Goal: Transaction & Acquisition: Purchase product/service

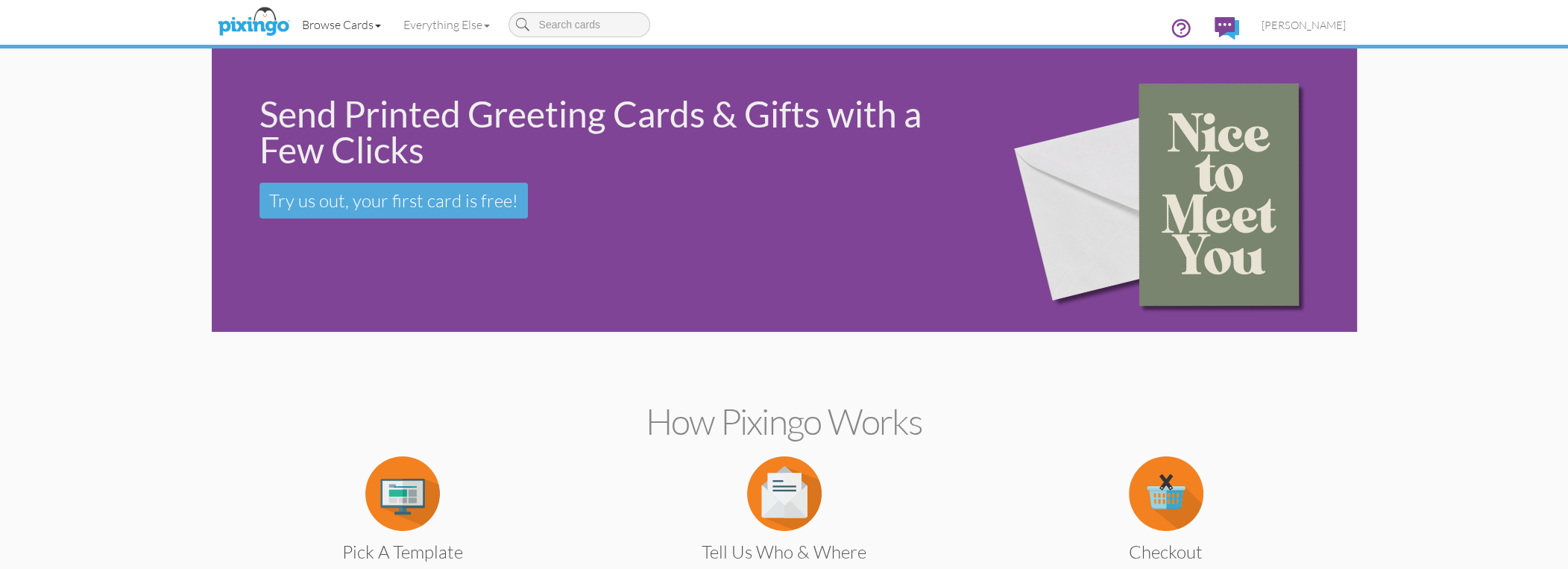
click at [360, 15] on link "Browse Cards" at bounding box center [341, 24] width 101 height 38
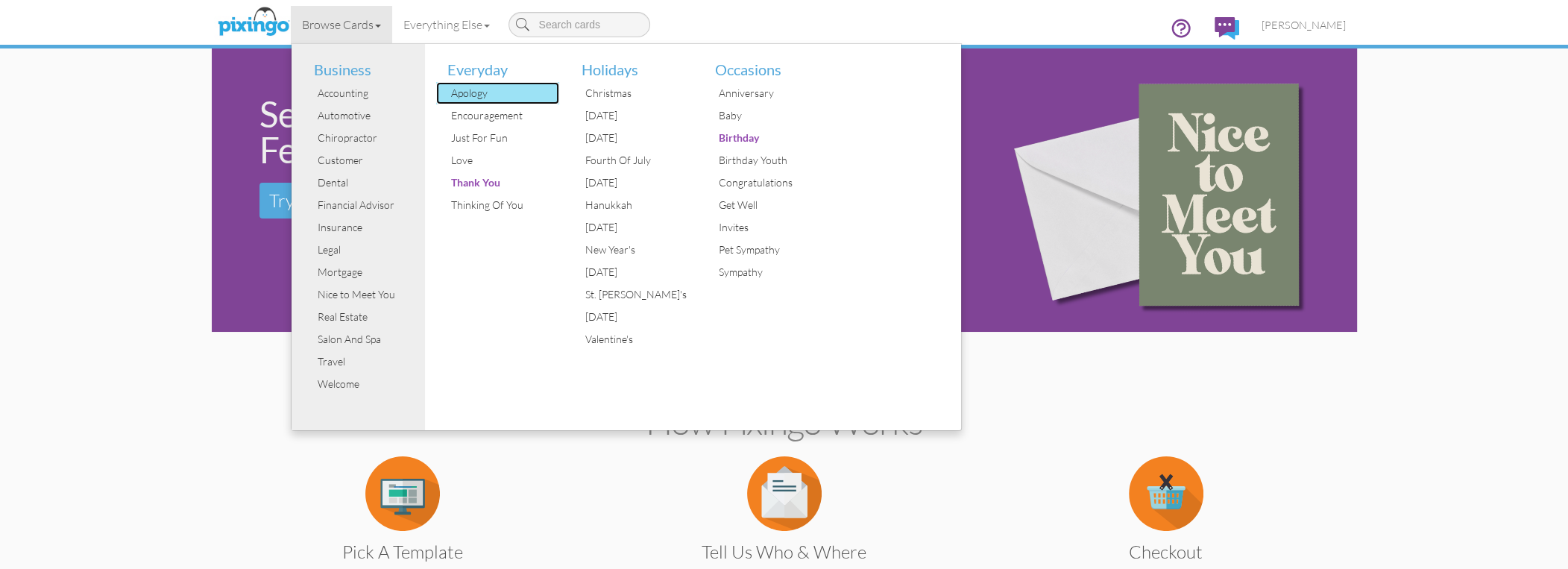
click at [478, 87] on div "Apology" at bounding box center [503, 93] width 112 height 22
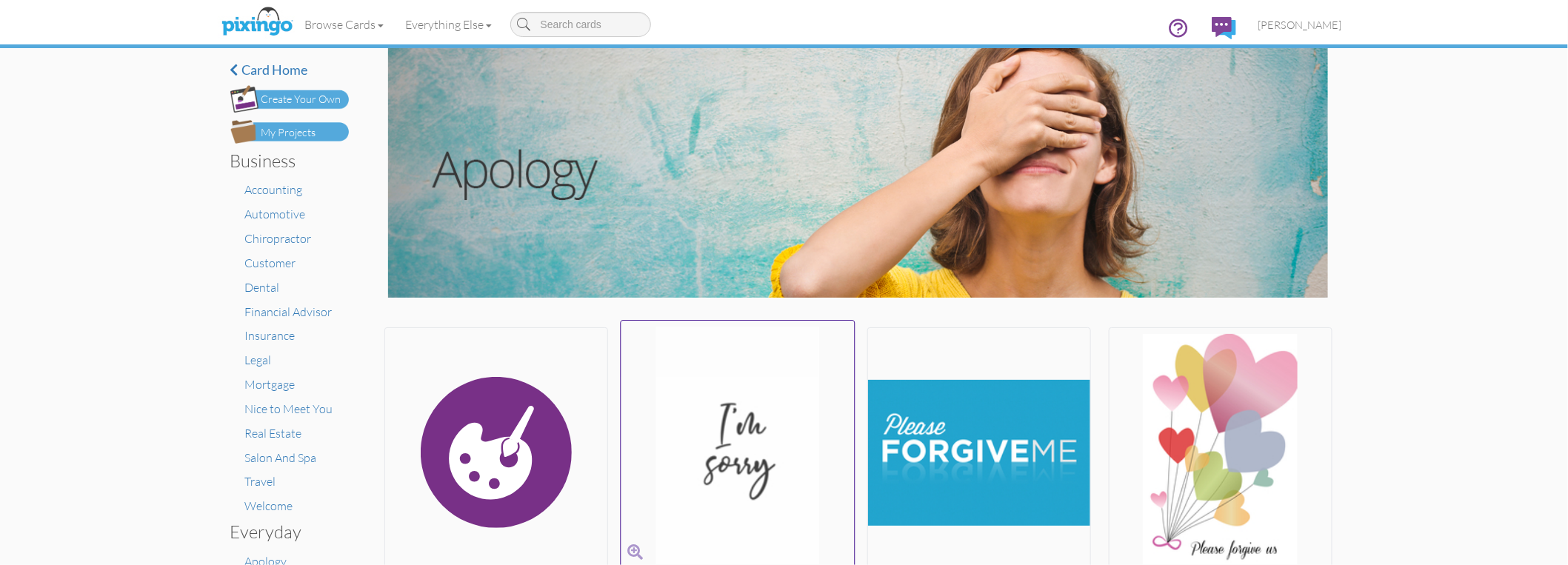
click at [727, 437] on img at bounding box center [738, 452] width 234 height 249
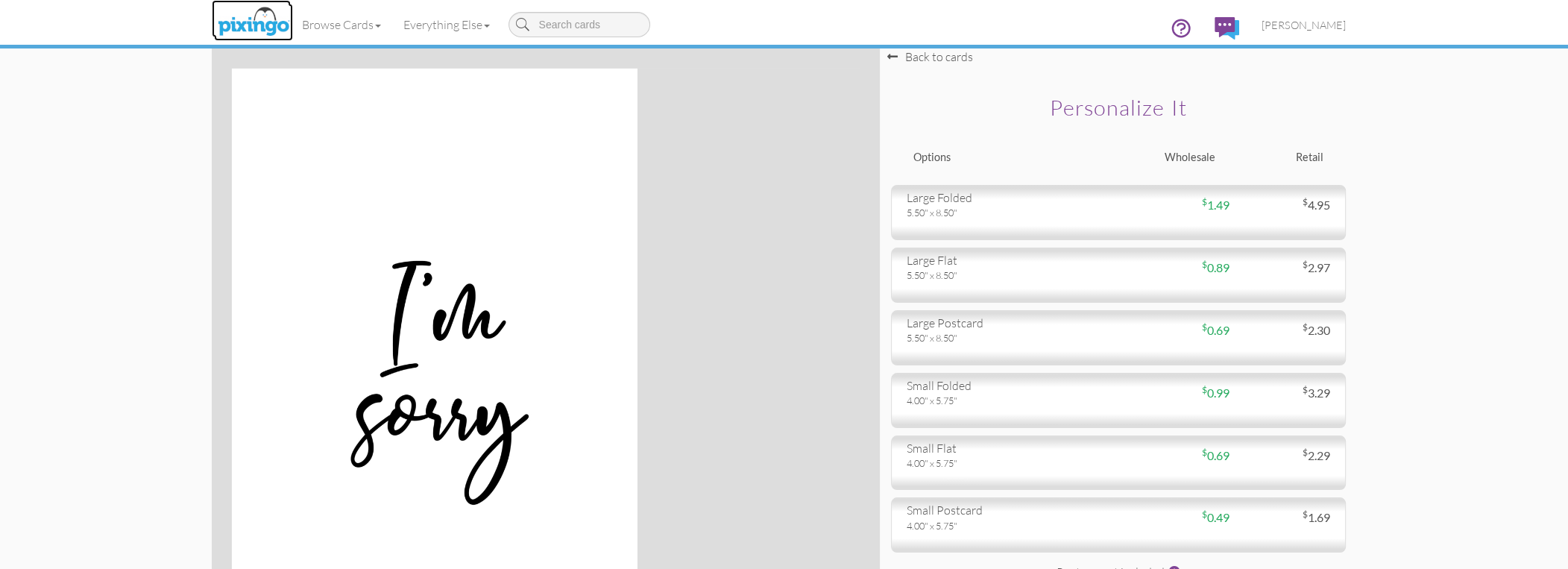
click at [255, 18] on img at bounding box center [253, 22] width 79 height 38
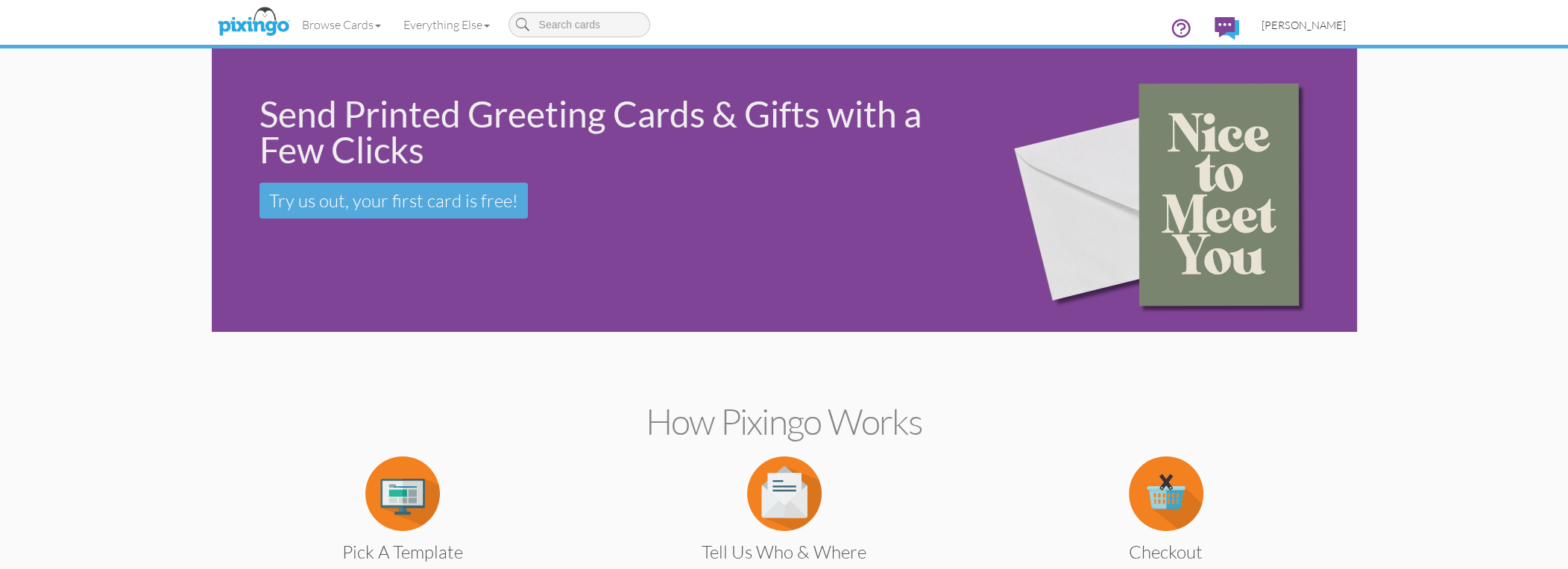
click at [1305, 15] on link "[PERSON_NAME]" at bounding box center [1303, 24] width 107 height 38
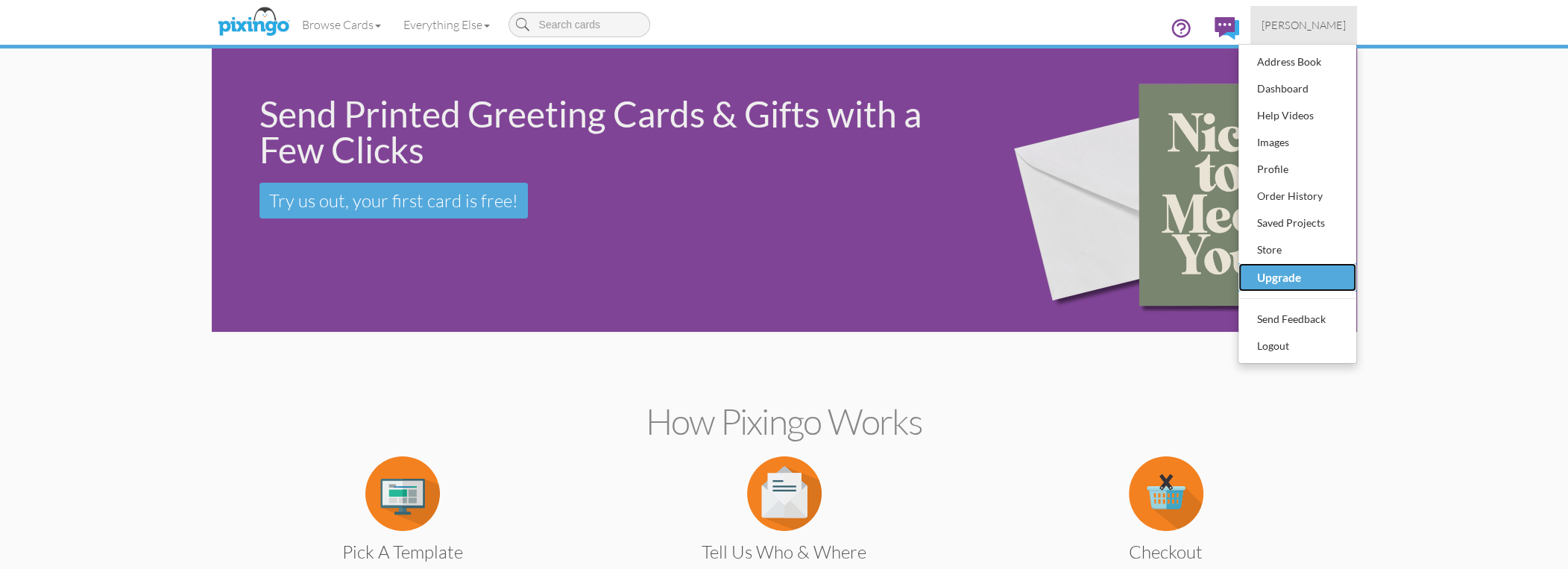
click at [1264, 281] on div "Upgrade" at bounding box center [1296, 277] width 88 height 24
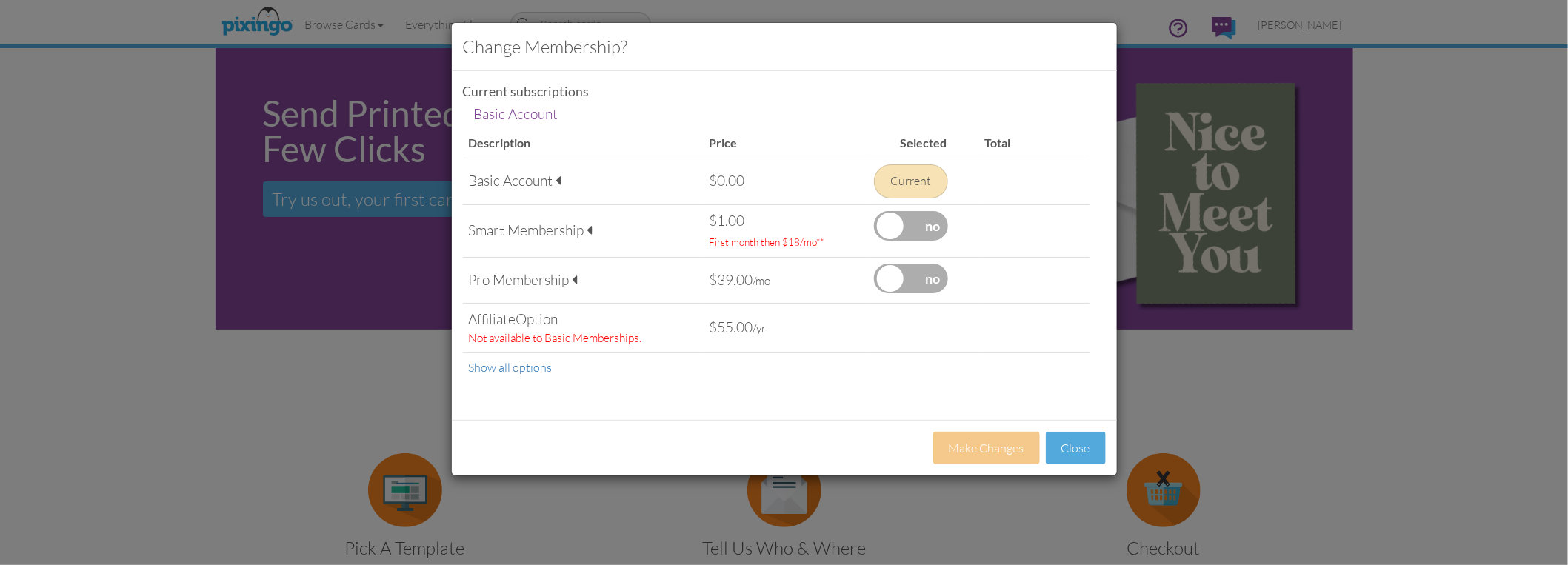
click at [578, 233] on div "Smart Membership" at bounding box center [583, 230] width 229 height 20
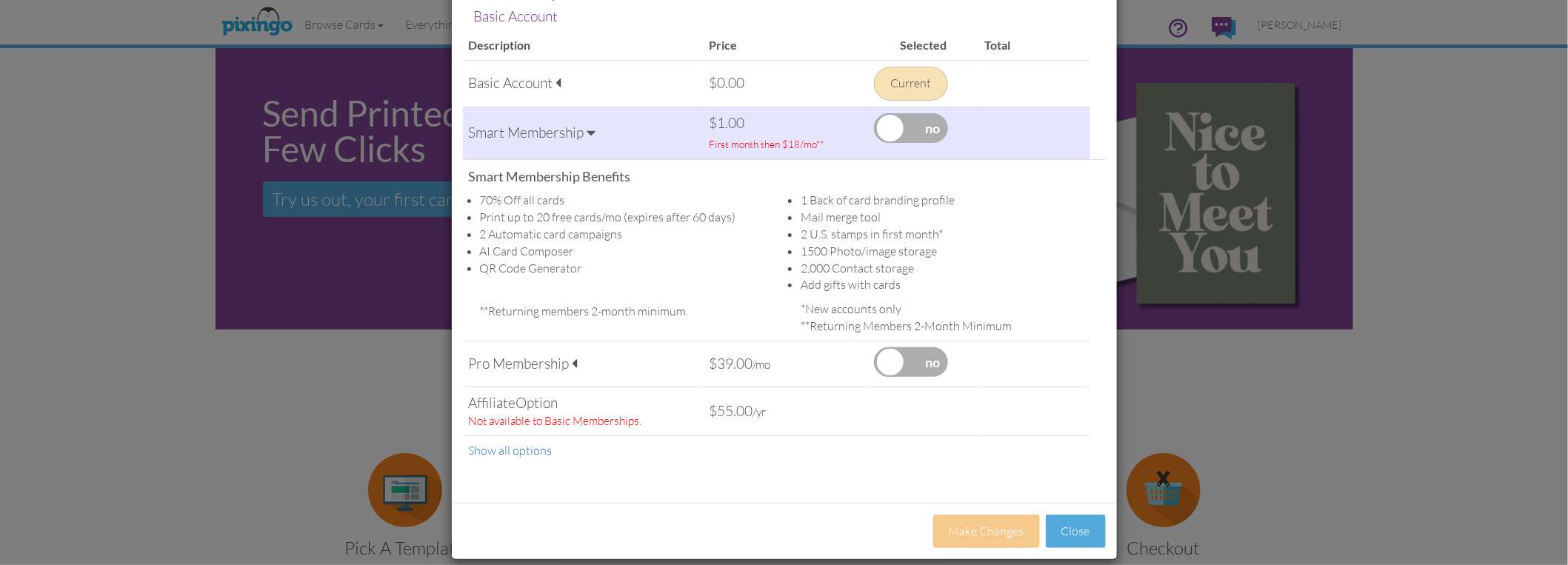
scroll to position [110, 0]
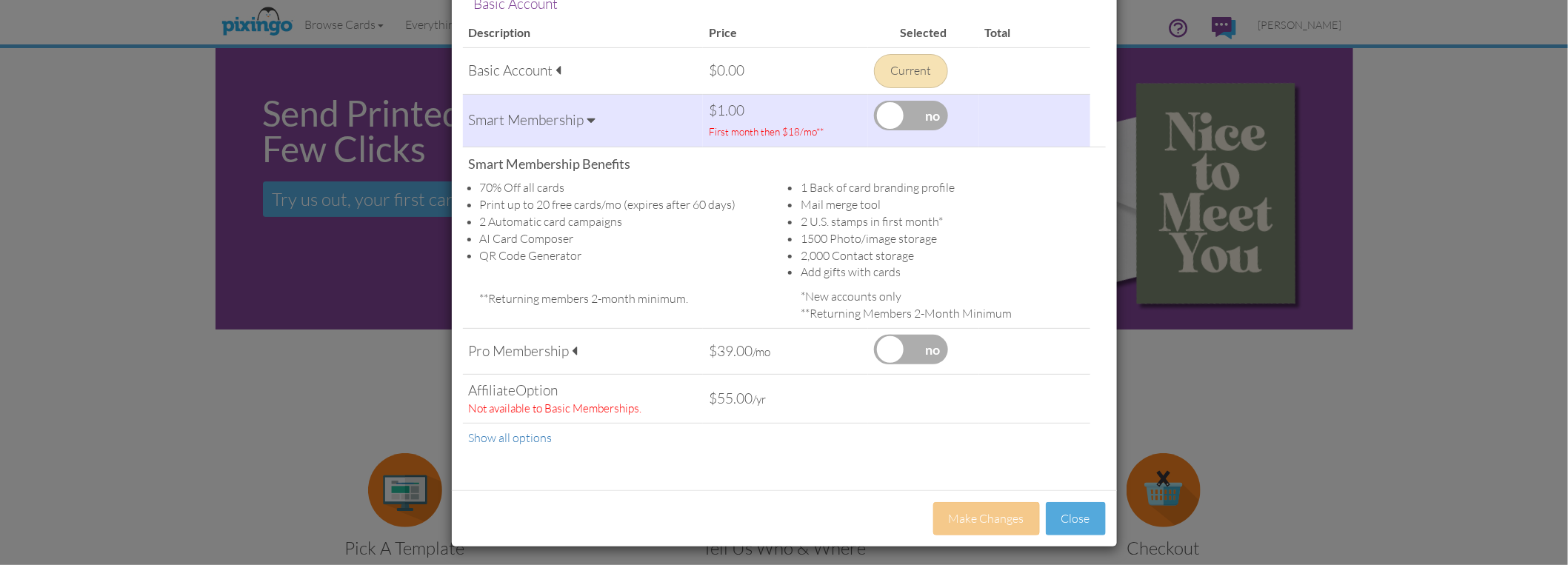
click at [579, 350] on div "Pro Membership" at bounding box center [583, 351] width 229 height 20
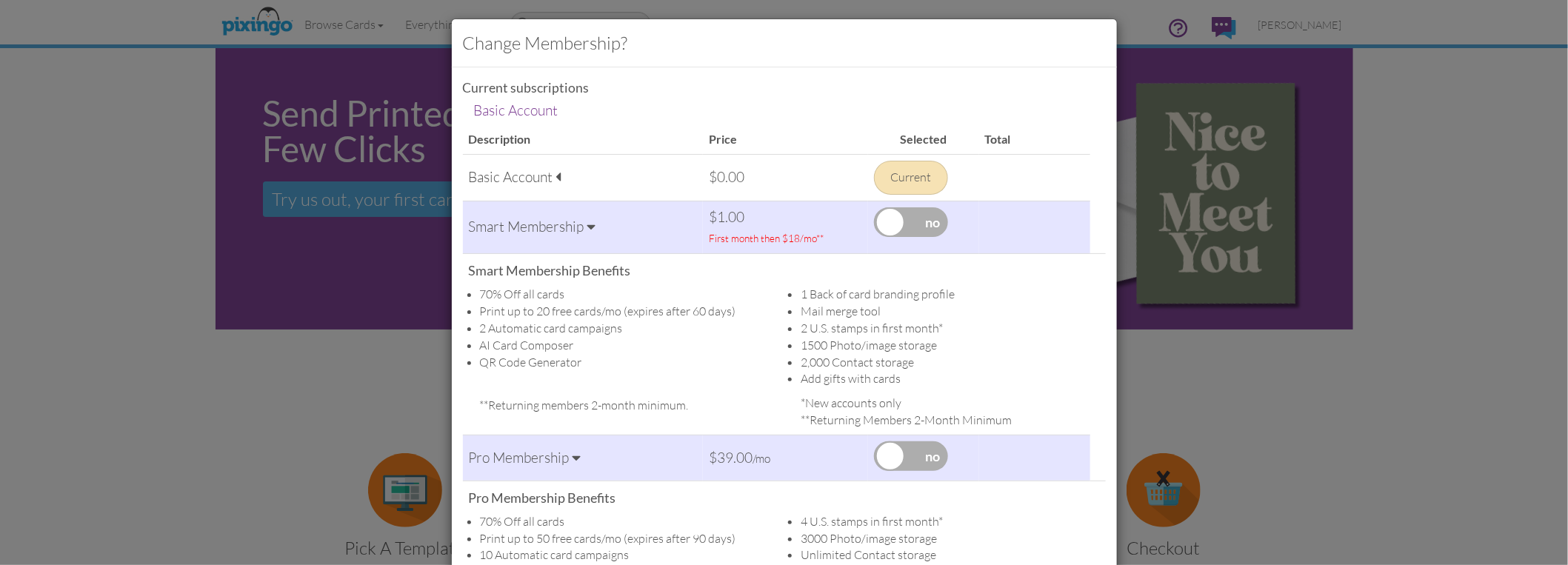
scroll to position [0, 0]
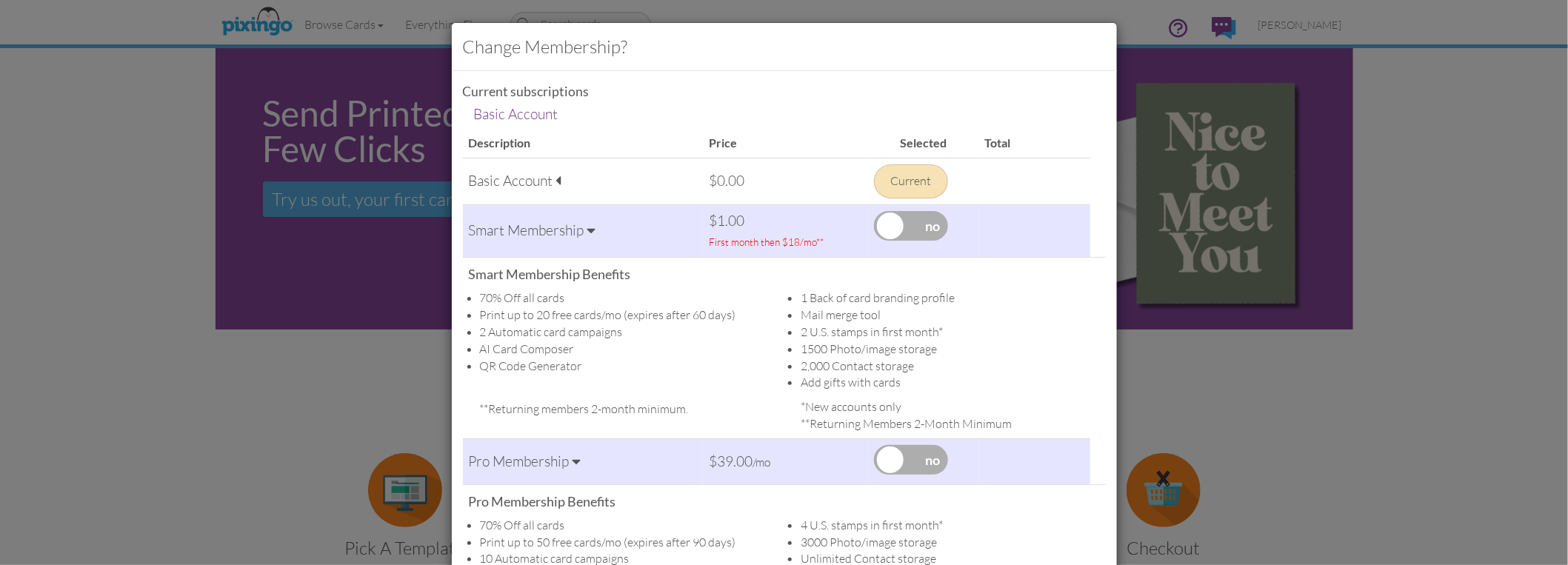
click at [1480, 143] on div "Change Membership? Current subscriptions Basic Account Basic Account Descriptio…" at bounding box center [784, 282] width 1568 height 565
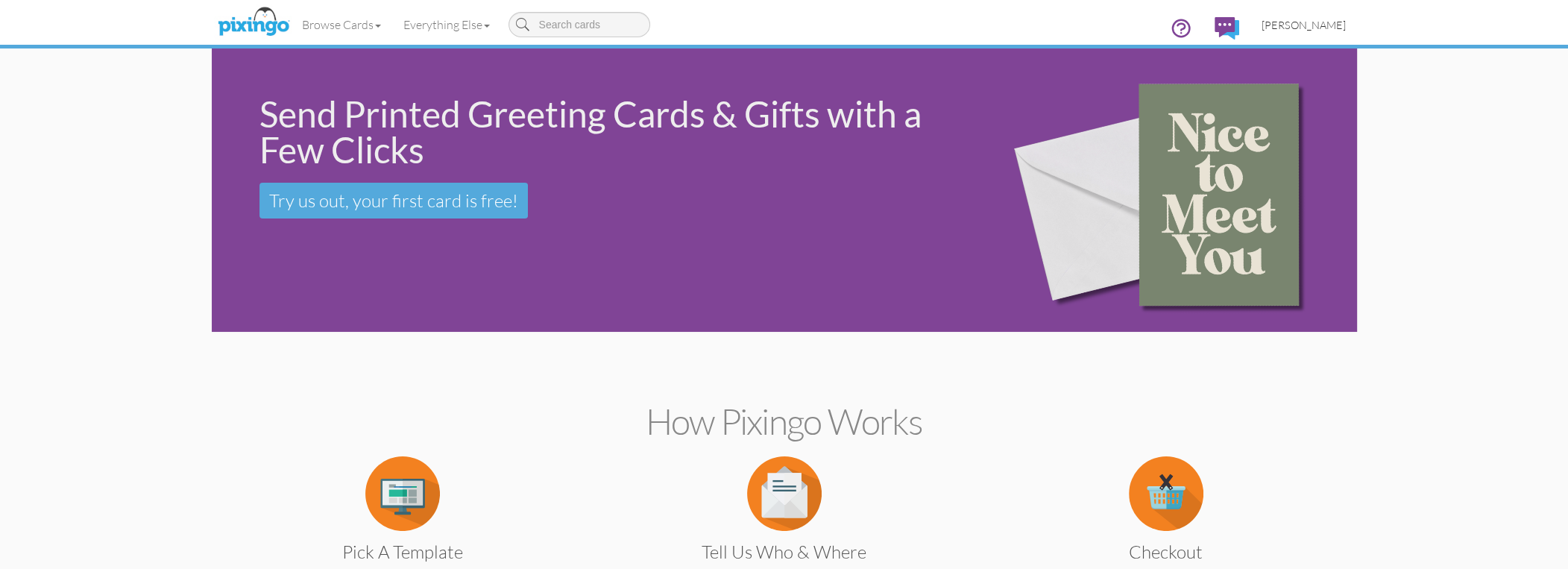
click at [1324, 25] on span "[PERSON_NAME]" at bounding box center [1303, 24] width 84 height 13
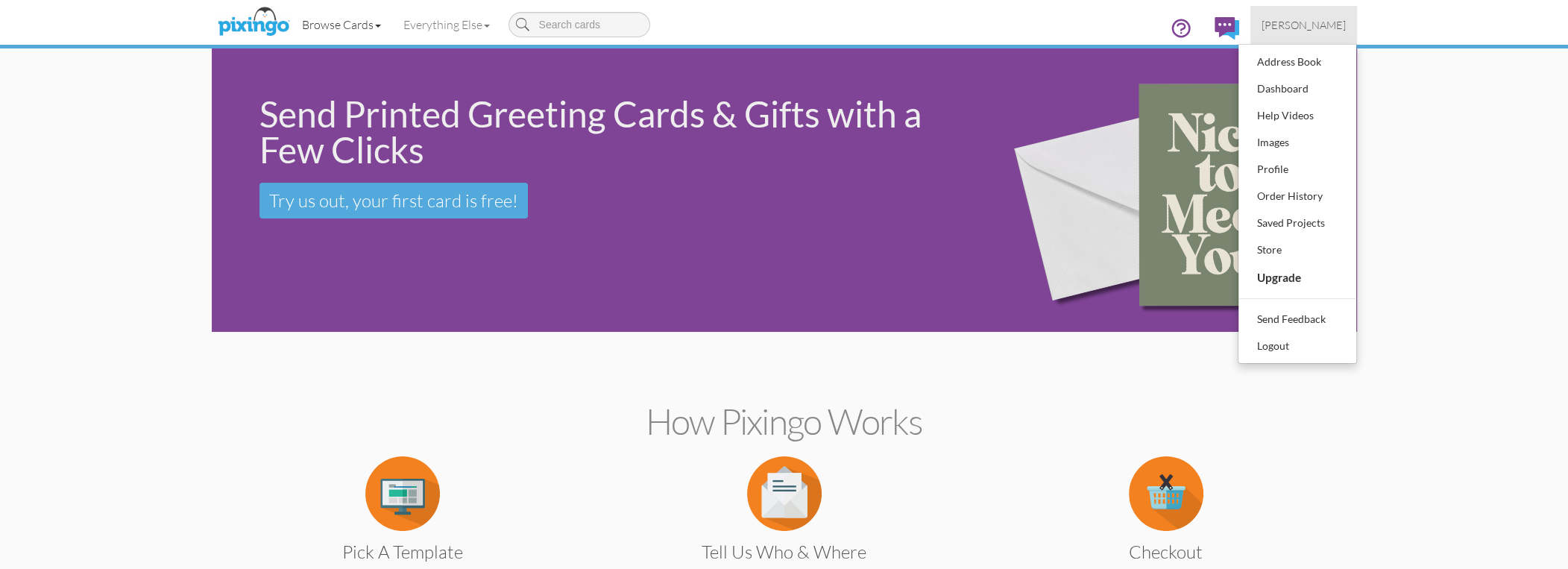
click at [338, 21] on link "Browse Cards" at bounding box center [341, 24] width 101 height 38
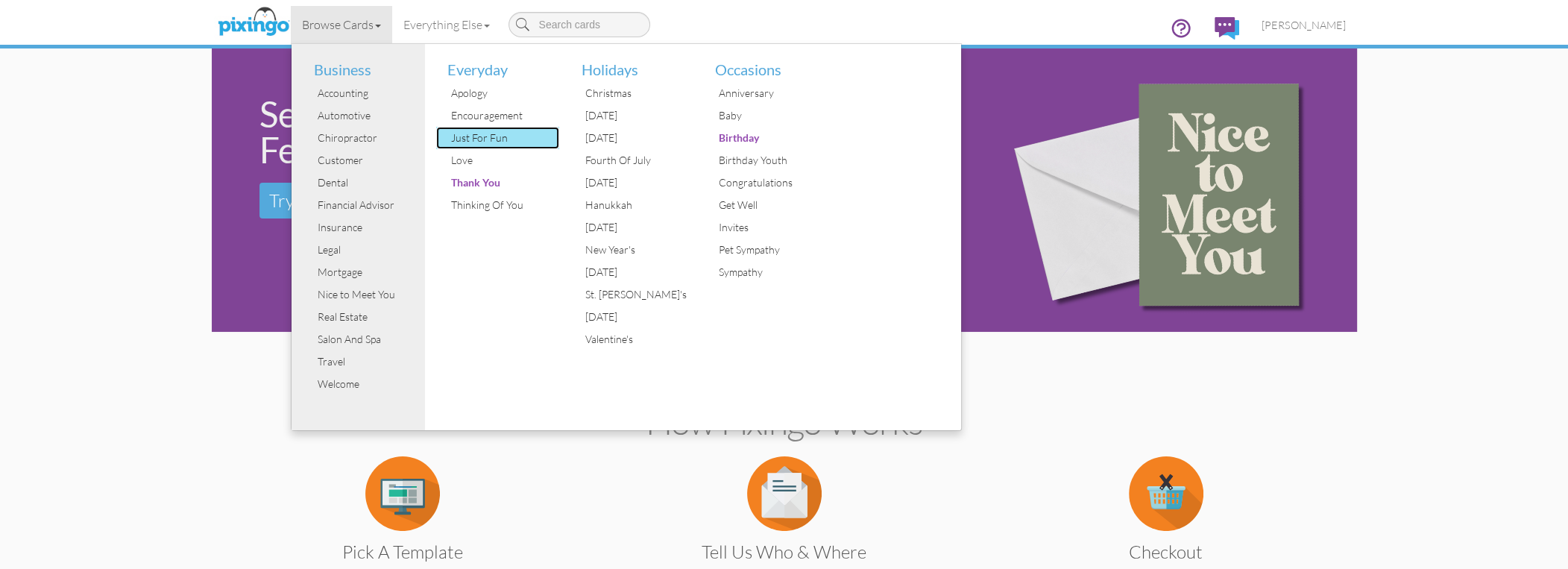
click at [487, 134] on div "Just For Fun" at bounding box center [503, 137] width 112 height 22
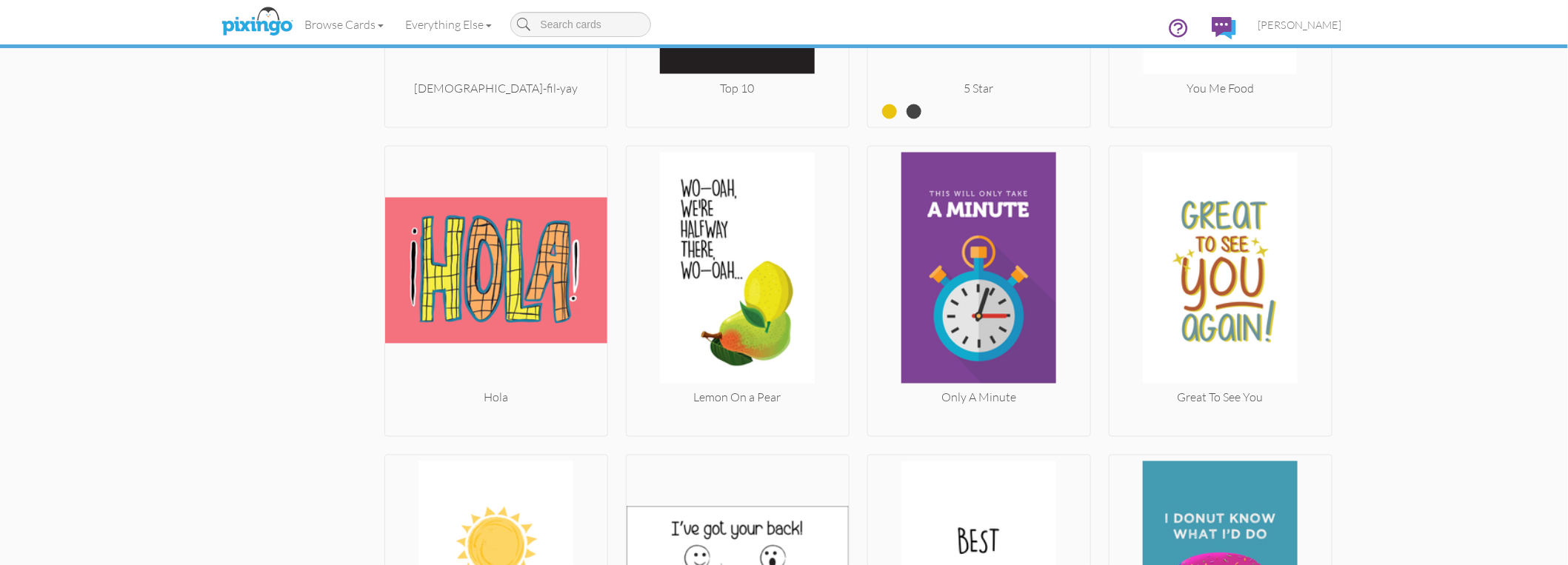
scroll to position [4433, 0]
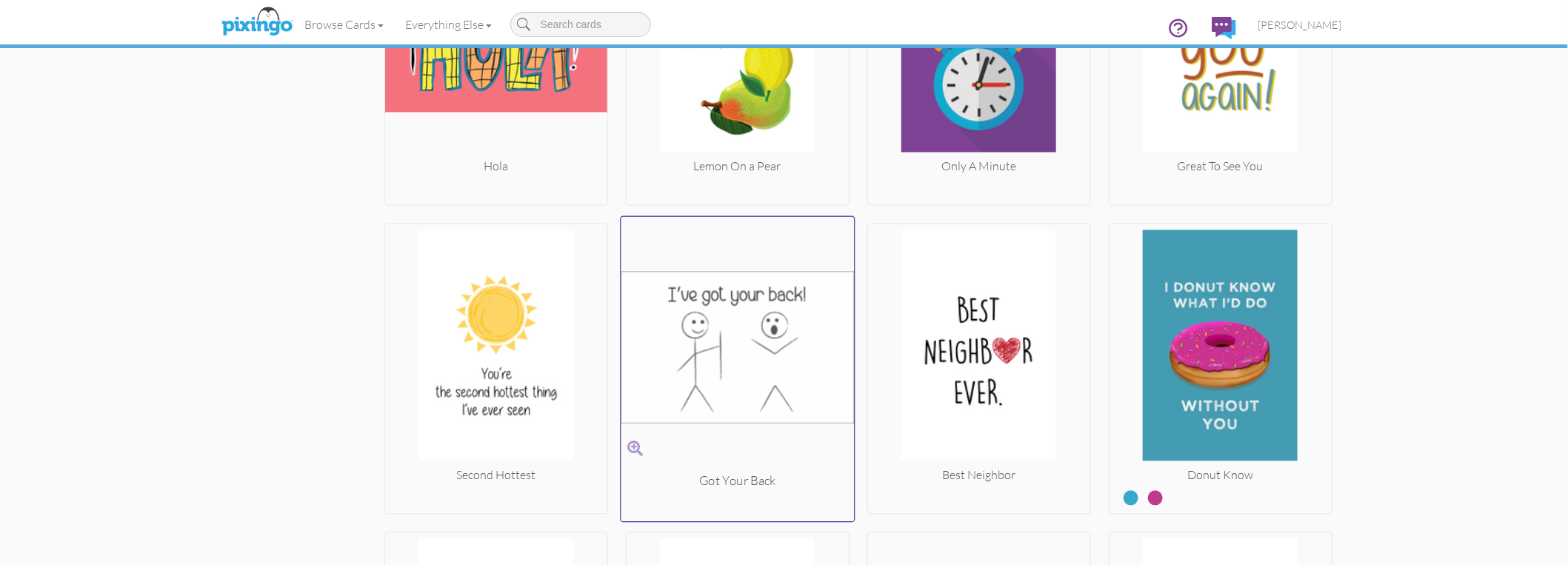
click at [704, 345] on img at bounding box center [738, 347] width 234 height 249
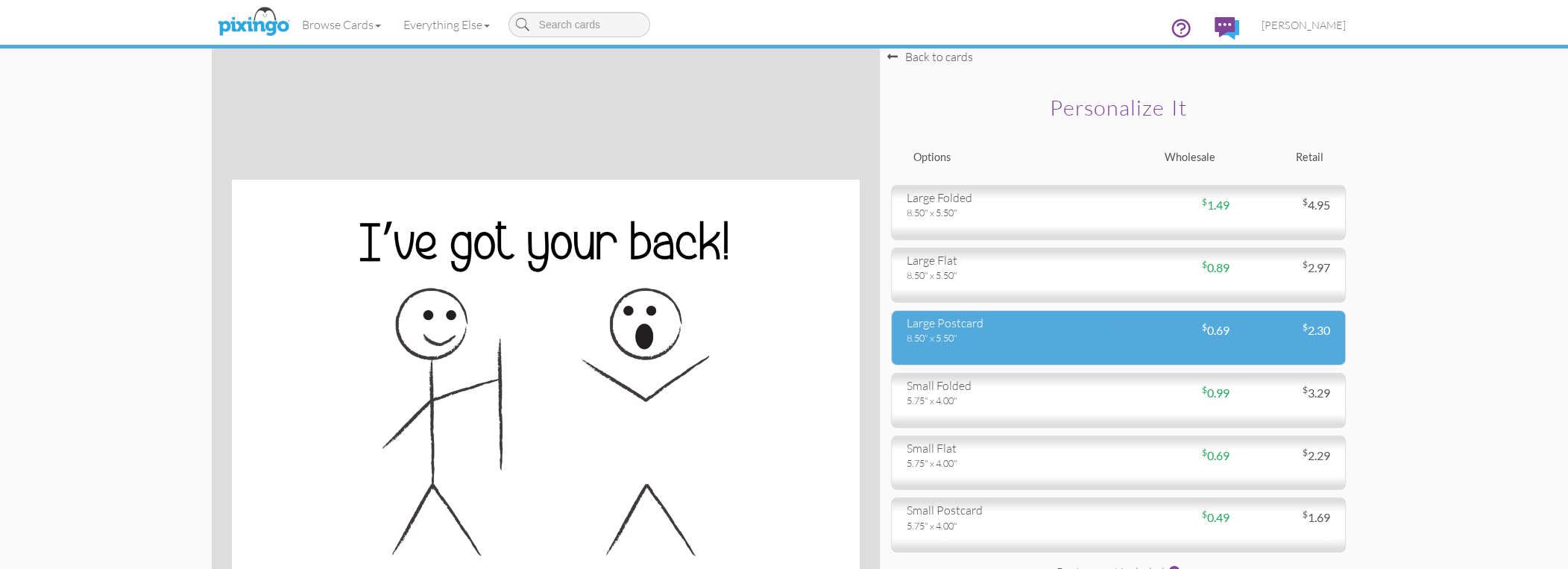
click at [965, 346] on div "large postcard 8.50" x 5.50" $ 0.69 $ 2.30" at bounding box center [1118, 338] width 455 height 55
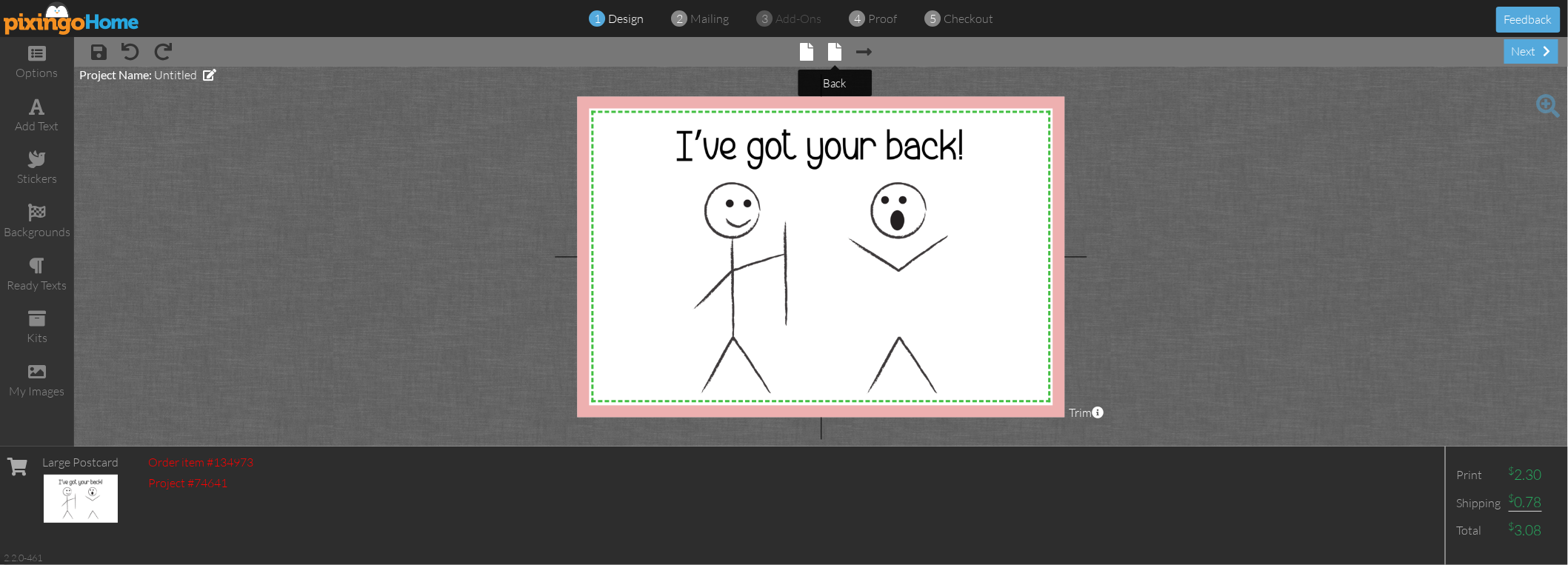
click at [837, 50] on span at bounding box center [835, 52] width 13 height 18
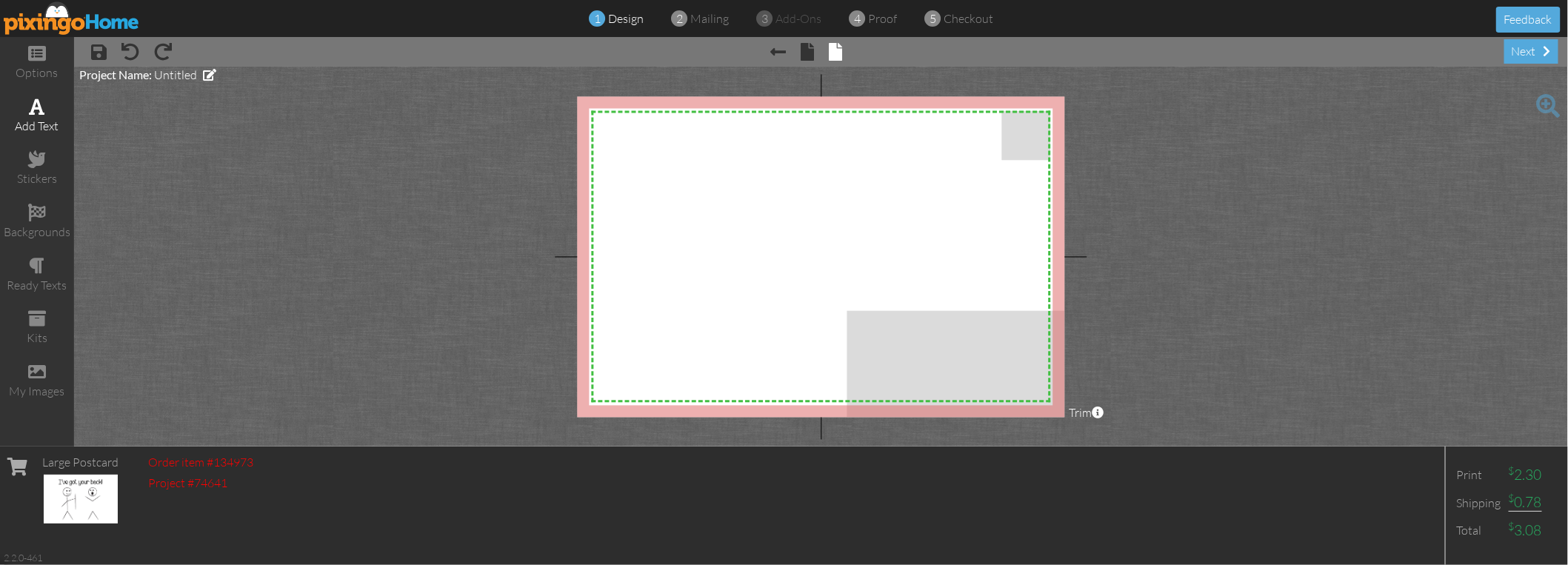
click at [38, 118] on div "add text" at bounding box center [36, 126] width 74 height 17
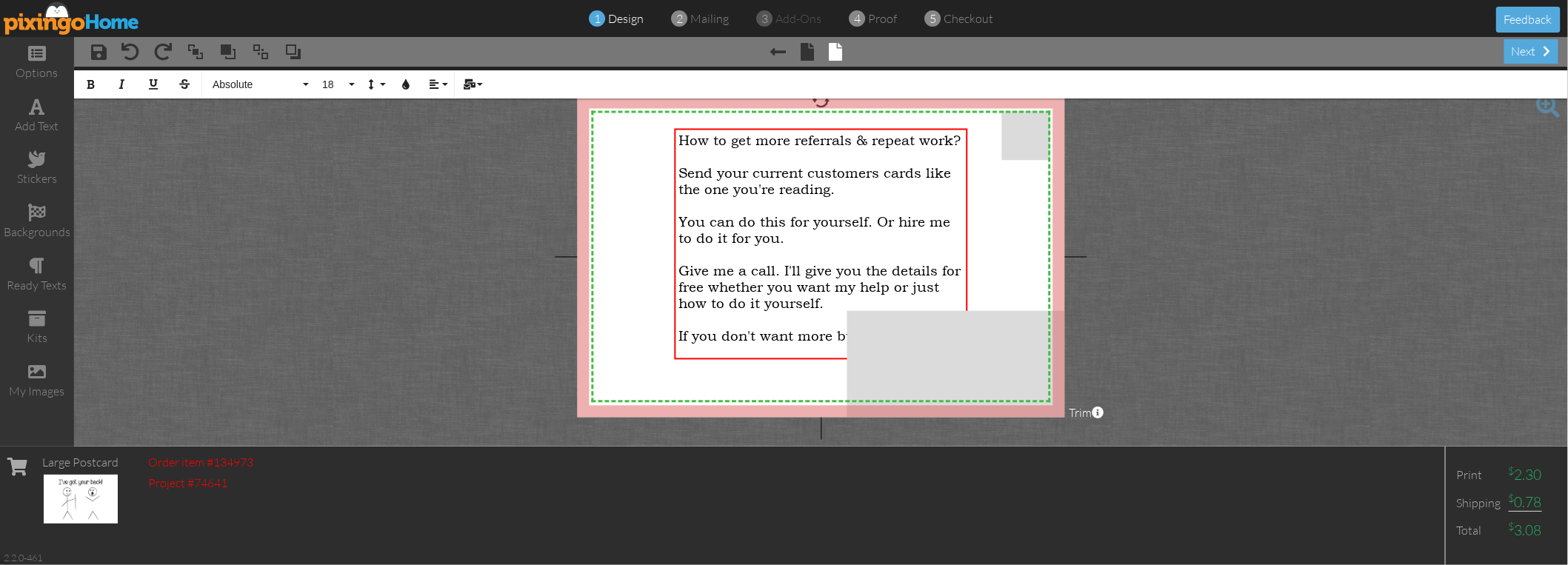
click at [401, 176] on project-studio-wrapper "X X X X X X X X X X X X X X X X X X X X X X X X X X X X X X X X X X X X X X X X…" at bounding box center [821, 257] width 1494 height 380
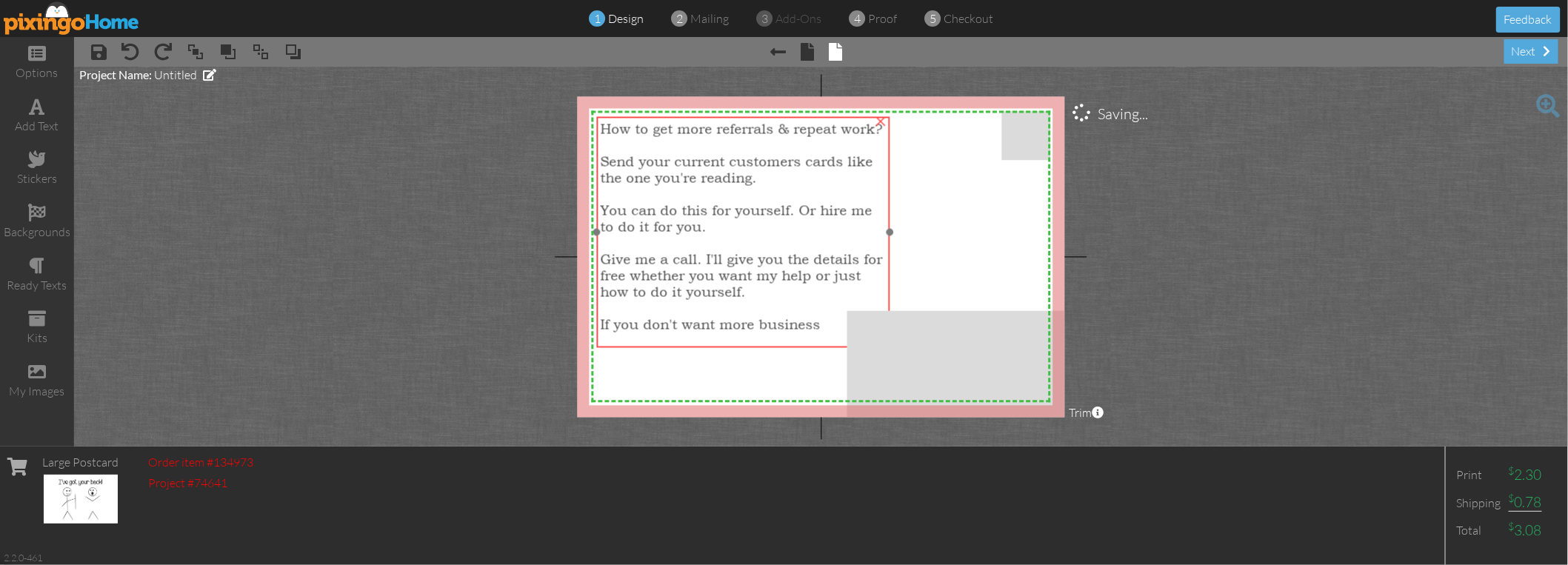
drag, startPoint x: 784, startPoint y: 191, endPoint x: 705, endPoint y: 178, distance: 80.1
click at [705, 178] on span "Send your current customers cards like the one you're reading." at bounding box center [737, 170] width 273 height 33
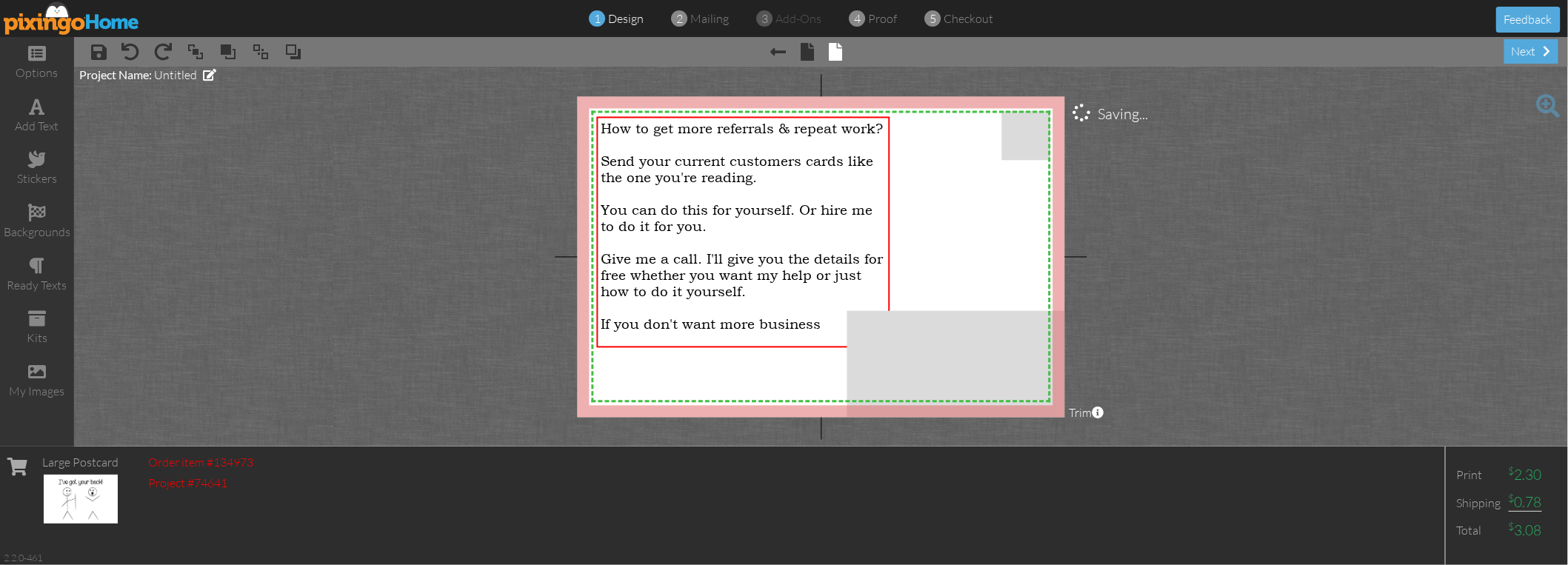
click at [461, 247] on project-studio-wrapper "X X X X X X X X X X X X X X X X X X X X X X X X X X X X X X X X X X X X X X X X…" at bounding box center [821, 257] width 1494 height 380
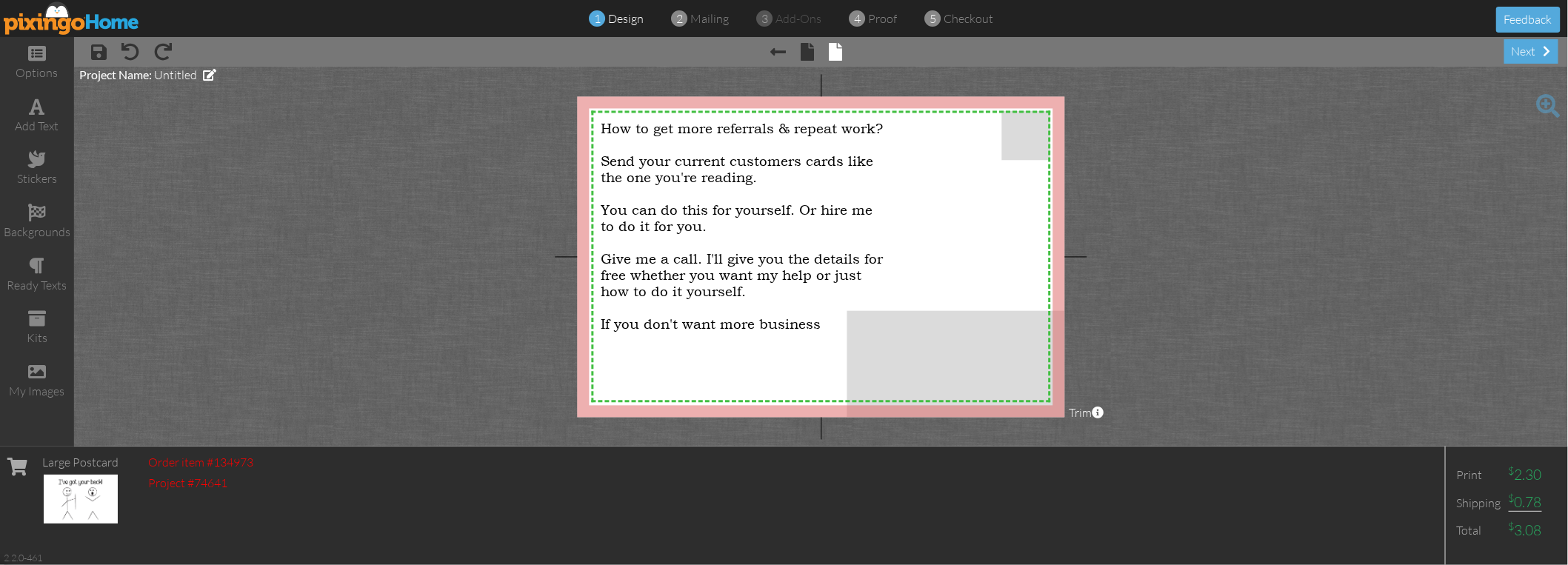
click at [1159, 190] on project-studio-wrapper "X X X X X X X X X X X X X X X X X X X X X X X X X X X X X X X X X X X X X X X X…" at bounding box center [821, 257] width 1494 height 380
click at [858, 129] on span "How to get more referrals & repeat work?" at bounding box center [741, 128] width 283 height 16
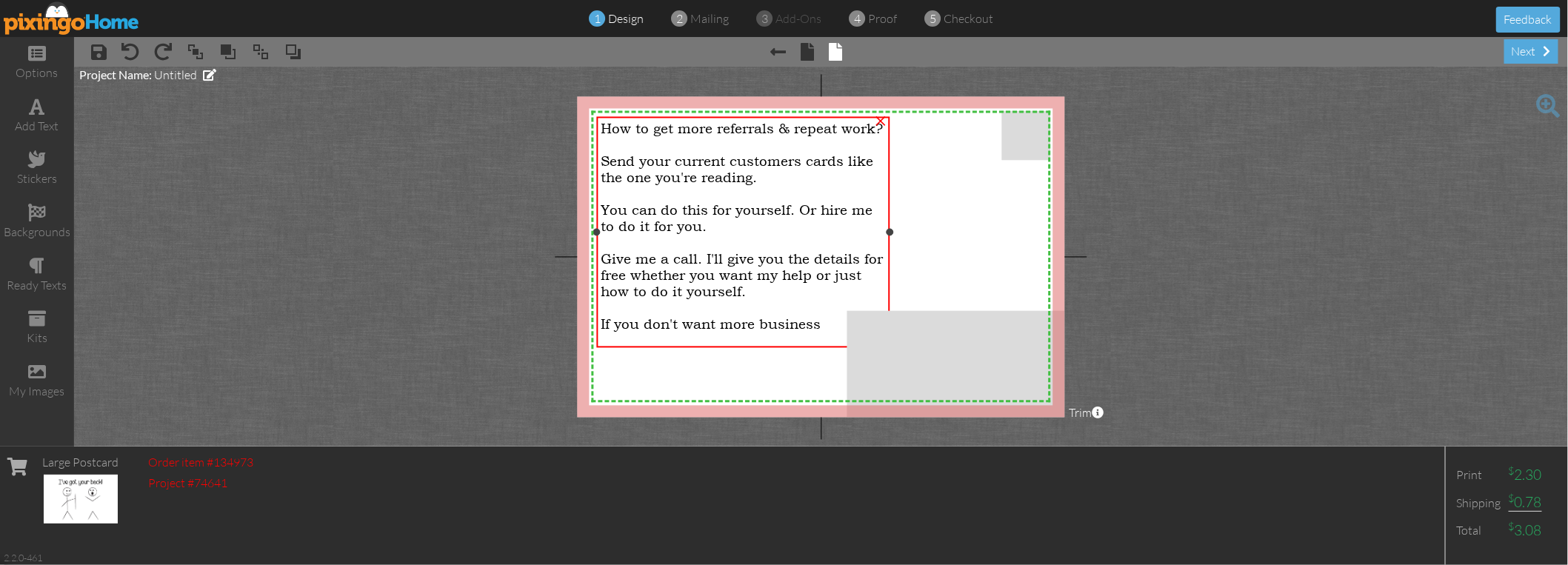
click at [858, 129] on span "How to get more referrals & repeat work?" at bounding box center [741, 128] width 283 height 16
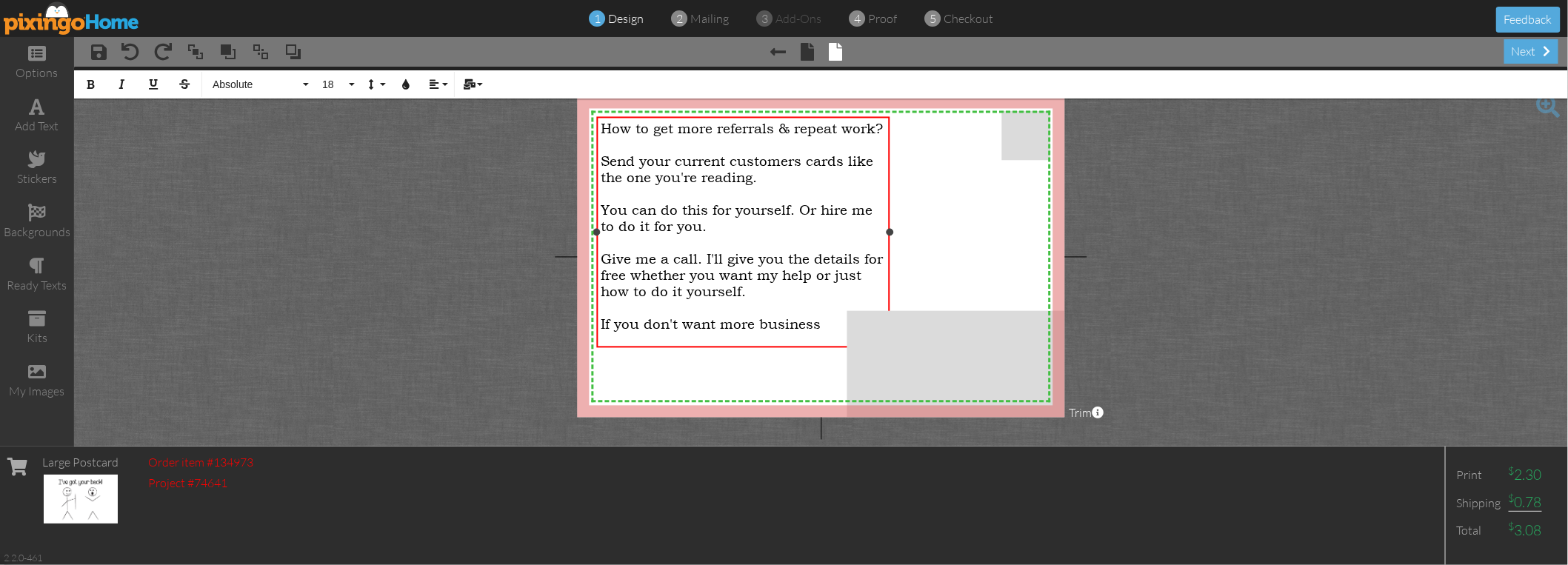
click at [604, 129] on span "How to get more referrals & repeat work?" at bounding box center [741, 128] width 283 height 16
click at [807, 134] on span "Want more referrals & repeat work?" at bounding box center [723, 128] width 245 height 16
click at [839, 128] on span "Want more referrals & repeat work?" at bounding box center [723, 128] width 245 height 16
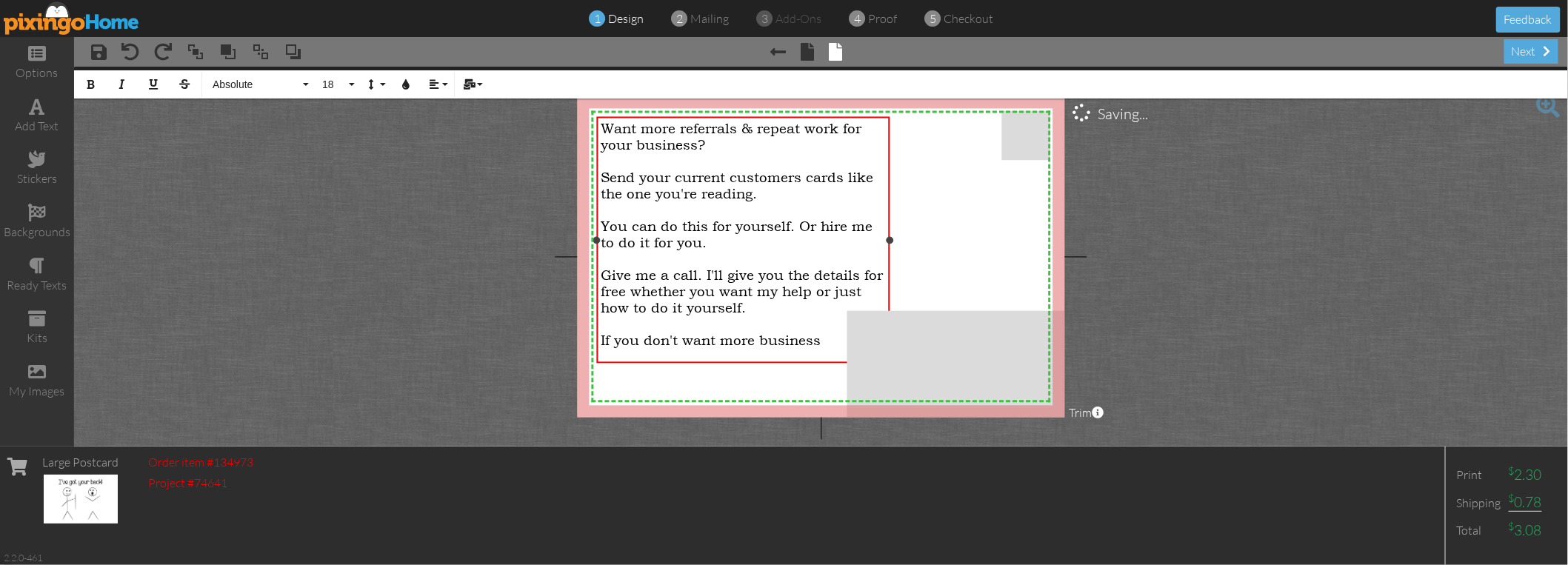
drag, startPoint x: 603, startPoint y: 178, endPoint x: 670, endPoint y: 155, distance: 70.8
click at [604, 177] on span "Send your current customers cards like the one you're reading." at bounding box center [737, 186] width 273 height 33
drag, startPoint x: 672, startPoint y: 226, endPoint x: 603, endPoint y: 231, distance: 69.2
click at [603, 231] on span "You can do this for yourself. Or hire me to do it for you." at bounding box center [737, 235] width 272 height 33
drag, startPoint x: 670, startPoint y: 240, endPoint x: 611, endPoint y: 243, distance: 59.1
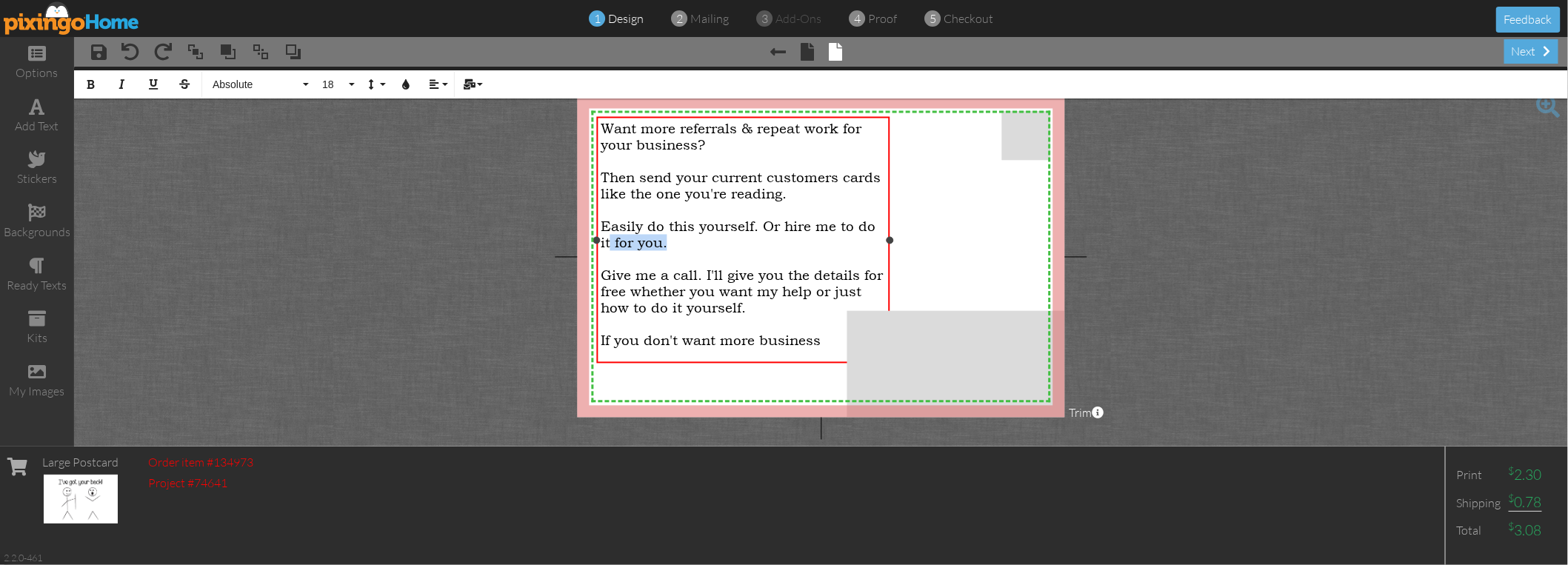
click at [611, 243] on div "Easily do this yourself. Or hire me to do it for you." at bounding box center [743, 235] width 285 height 33
click at [789, 280] on span "Give me a call. I'll give you the details for free whether you want my help or …" at bounding box center [741, 291] width 283 height 49
click at [708, 273] on span "Give me a call. I'll give you the details for free whether you want my help or …" at bounding box center [741, 291] width 283 height 49
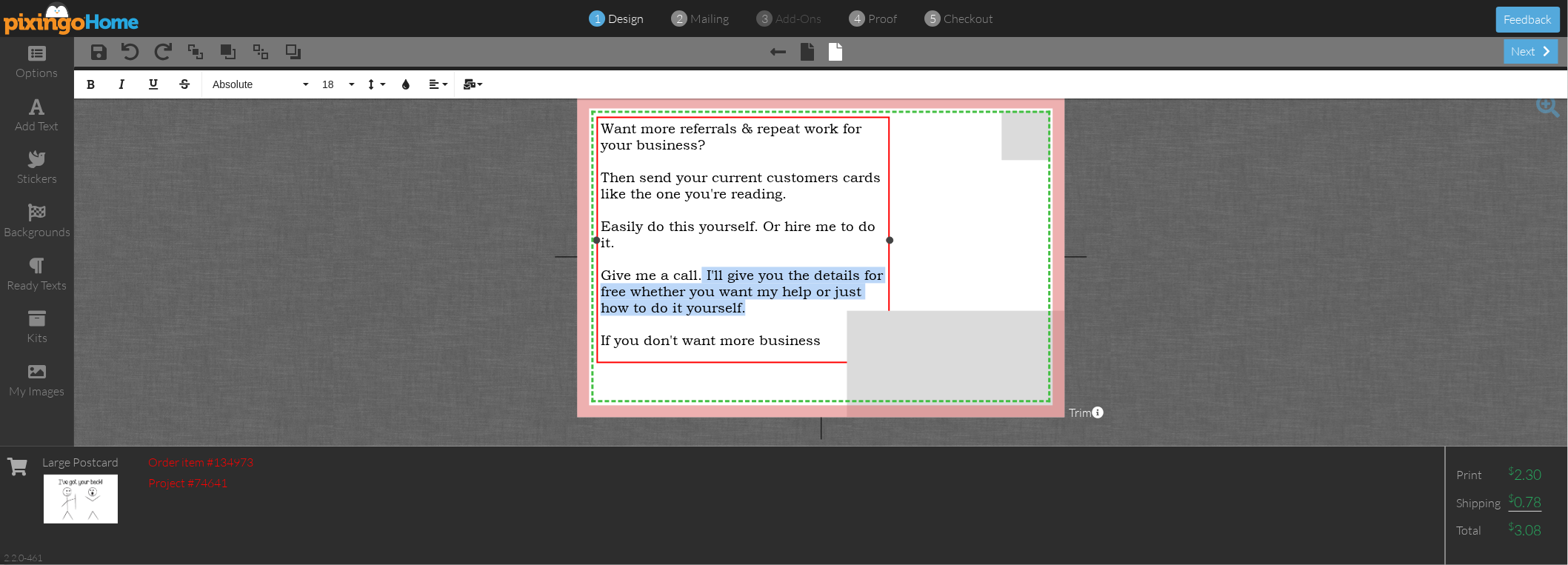
drag, startPoint x: 754, startPoint y: 307, endPoint x: 702, endPoint y: 269, distance: 64.4
click at [702, 269] on div "Give me a call. I'll give you the details for free whether you want my help or …" at bounding box center [743, 291] width 285 height 49
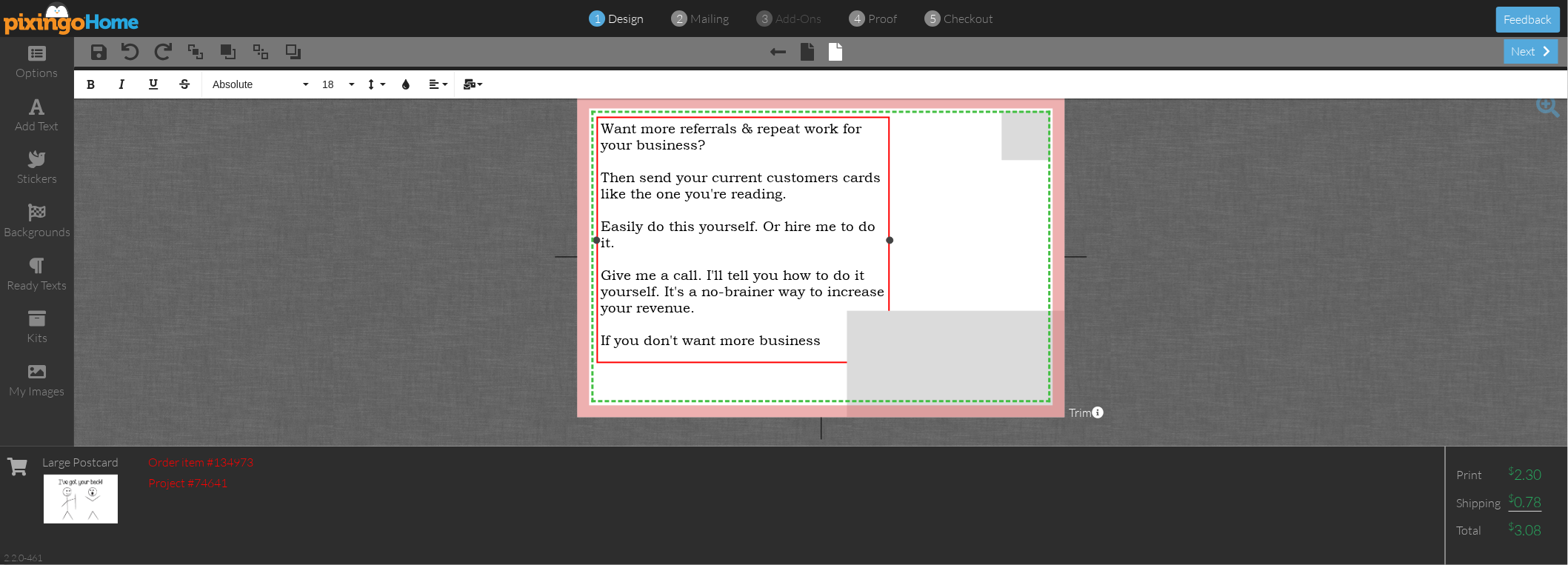
click at [821, 332] on div "If you don't want more business" at bounding box center [743, 340] width 285 height 16
click at [648, 170] on span "Then send your current customers cards like the one you're reading." at bounding box center [740, 186] width 280 height 33
drag, startPoint x: 656, startPoint y: 223, endPoint x: 606, endPoint y: 221, distance: 50.0
click at [605, 222] on span "Easily do this yourself. Or hire me to do it." at bounding box center [738, 235] width 275 height 33
click at [689, 226] on span "Easily do this yourself. Or hire me to do it." at bounding box center [738, 235] width 275 height 33
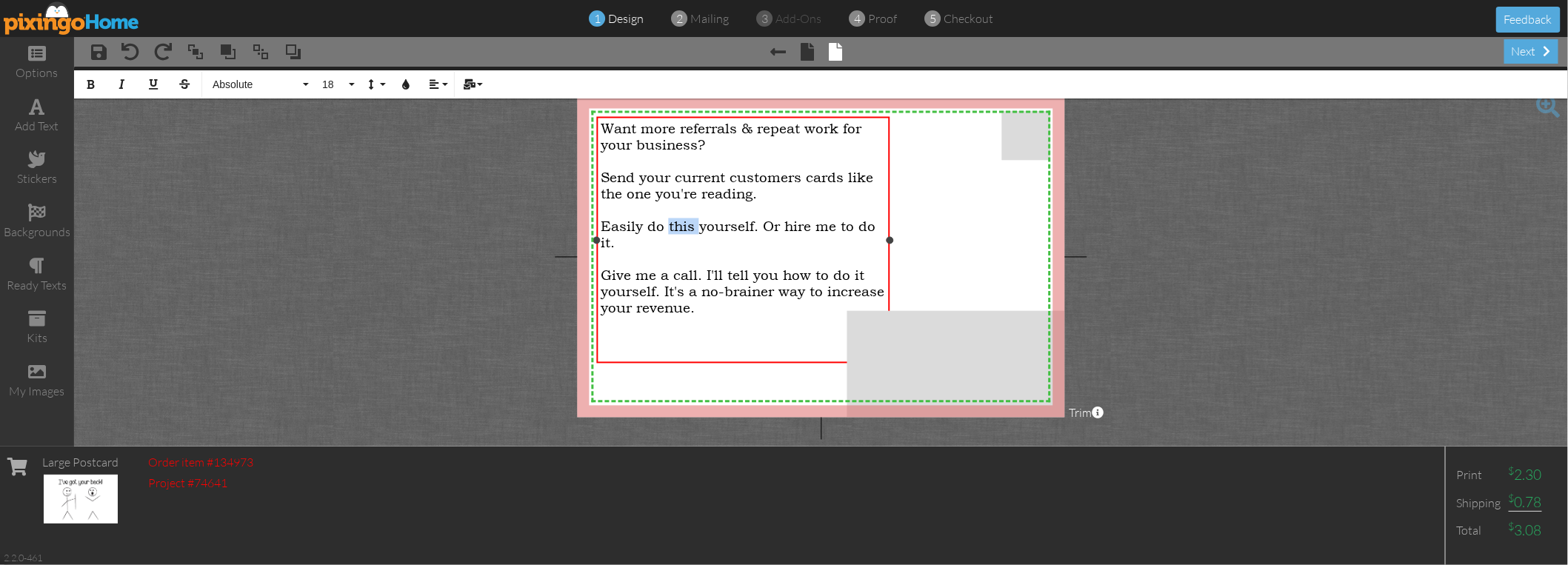
click at [689, 226] on span "Easily do this yourself. Or hire me to do it." at bounding box center [738, 235] width 275 height 33
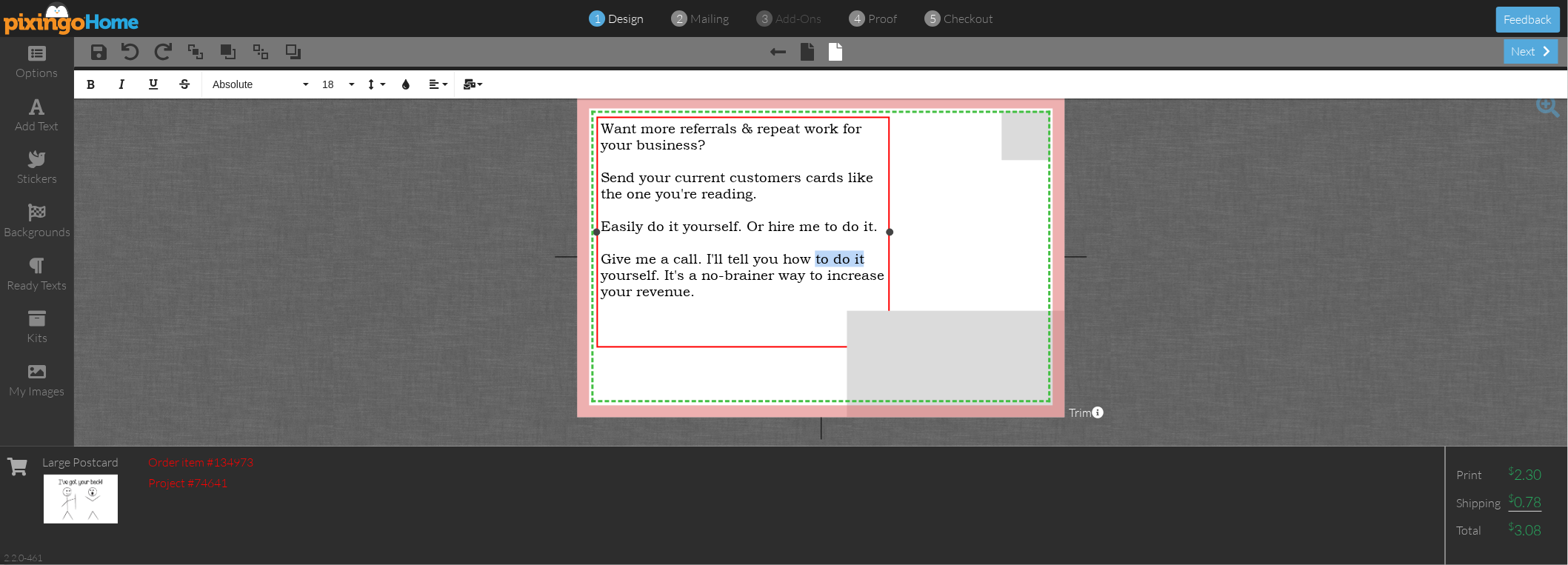
drag, startPoint x: 866, startPoint y: 256, endPoint x: 813, endPoint y: 260, distance: 53.2
click at [813, 260] on div "Give me a call. I'll tell you how to do it yourself. It's a no-brainer way to i…" at bounding box center [743, 275] width 285 height 49
click at [742, 253] on span "Give me a call. I'll tell you how to do it yourself. It's a no-brainer way to i…" at bounding box center [742, 275] width 284 height 49
click at [716, 291] on div "Give me a call. I'll show you how to do it yourself. It's a no-brainer way to i…" at bounding box center [743, 275] width 285 height 49
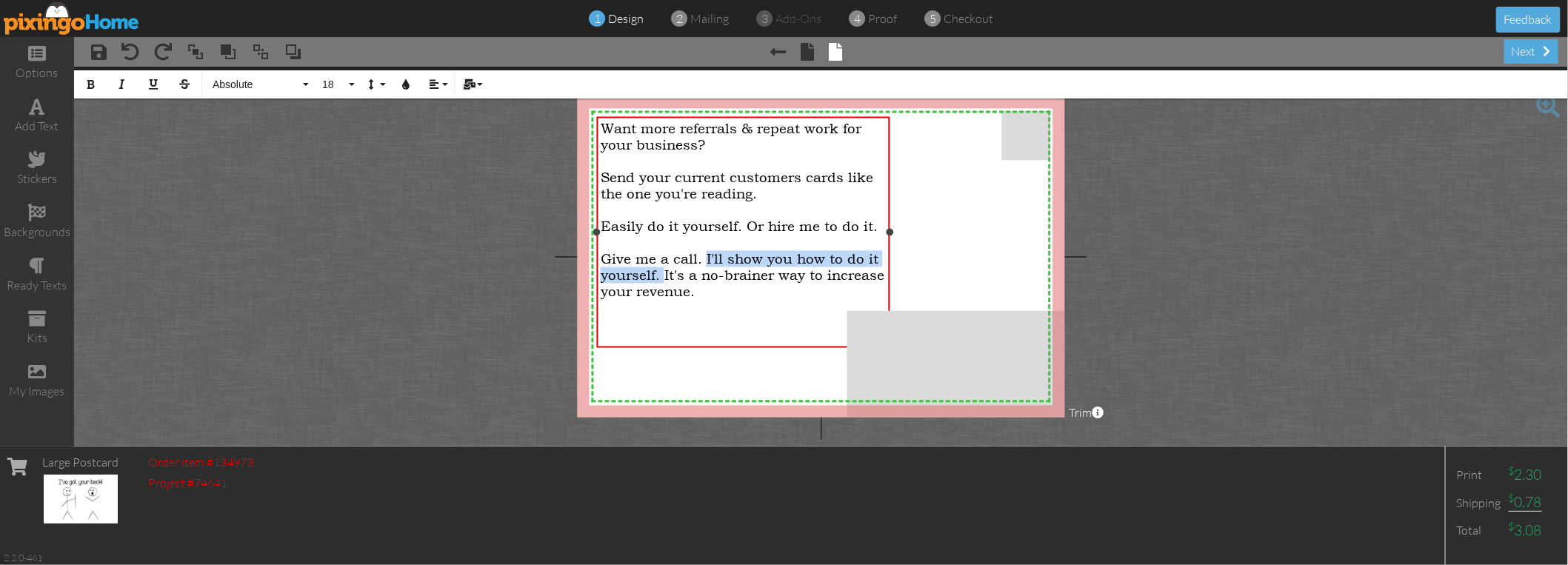
drag, startPoint x: 705, startPoint y: 259, endPoint x: 665, endPoint y: 280, distance: 45.2
click at [665, 280] on span "Give me a call. I'll show you how to do it yourself. It's a no-brainer way to i…" at bounding box center [742, 275] width 284 height 49
click at [752, 300] on div at bounding box center [743, 307] width 285 height 16
click at [694, 286] on span "Give me a call. I'll show you how to do it yourself. It's a no-brainer way to i…" at bounding box center [742, 275] width 284 height 49
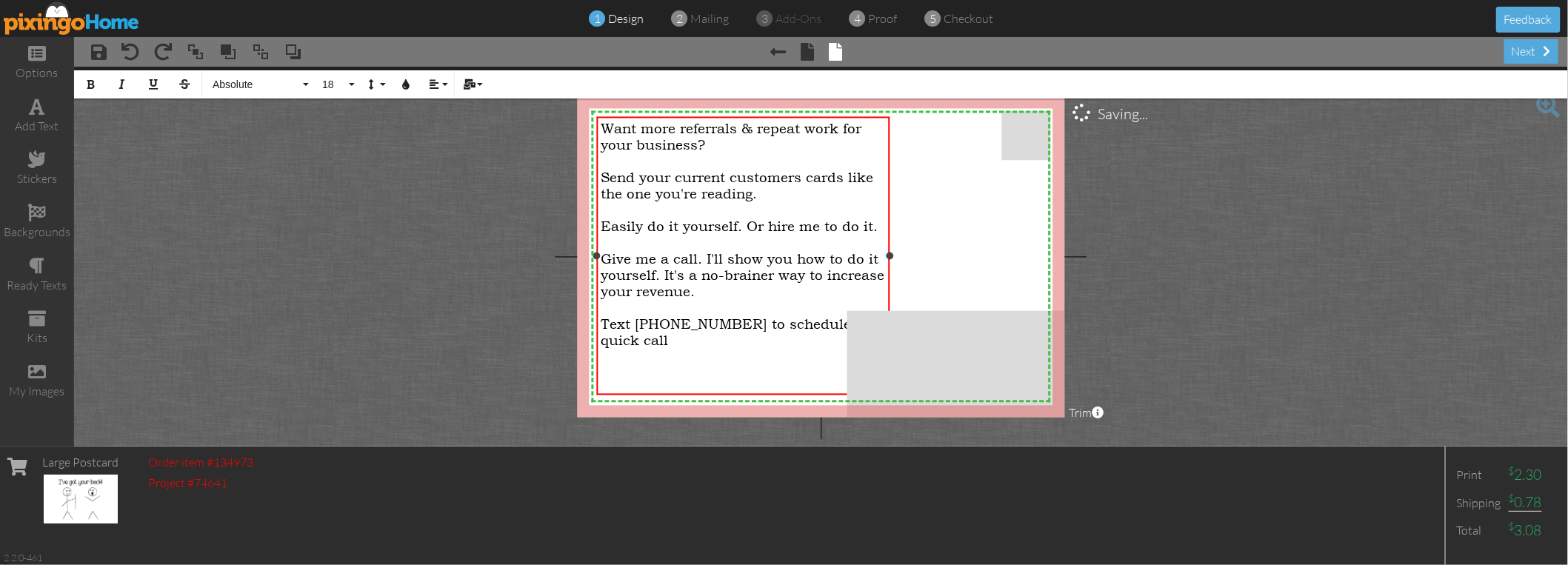
click at [818, 326] on span "Text [PHONE_NUMBER] to schedule a quick call" at bounding box center [732, 332] width 263 height 33
click at [689, 332] on div "a quick call" at bounding box center [743, 340] width 285 height 16
drag, startPoint x: 696, startPoint y: 345, endPoint x: 603, endPoint y: 317, distance: 97.1
click at [603, 317] on div "Want more referrals & repeat work for your business? Send your current customer…" at bounding box center [743, 259] width 285 height 277
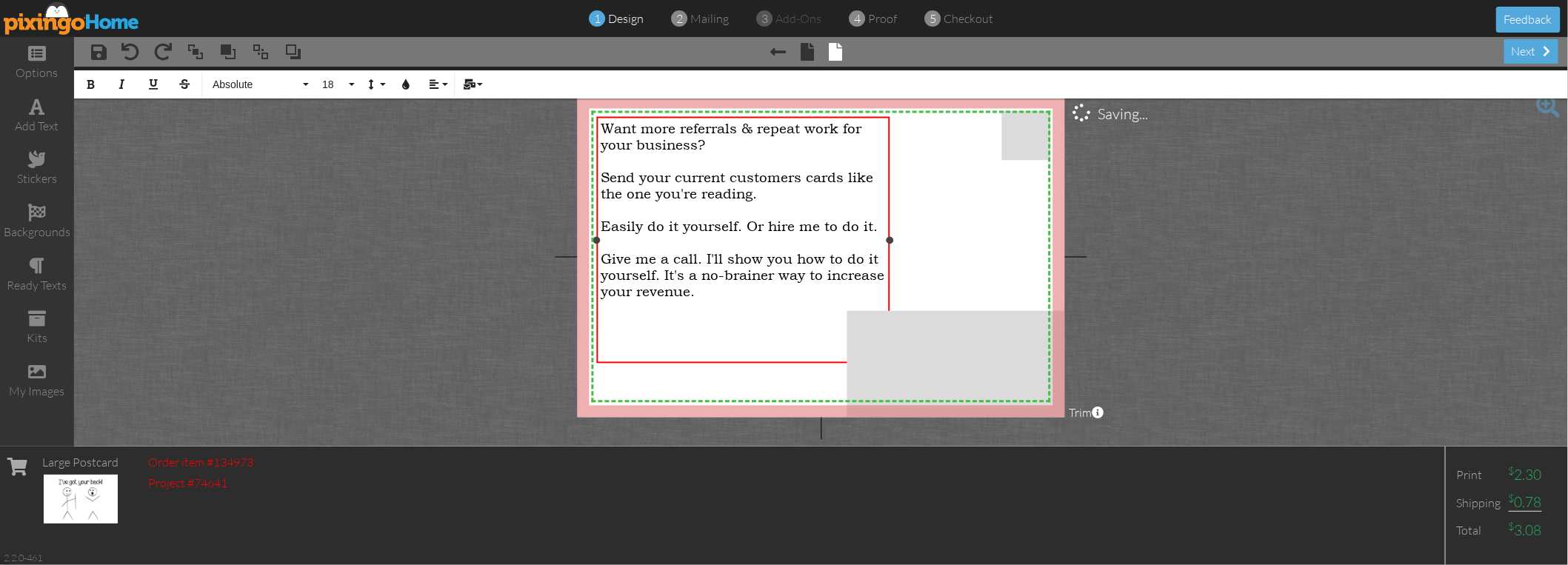
click at [667, 272] on span "Give me a call. I'll show you how to do it yourself. It's a no-brainer way to i…" at bounding box center [742, 275] width 284 height 49
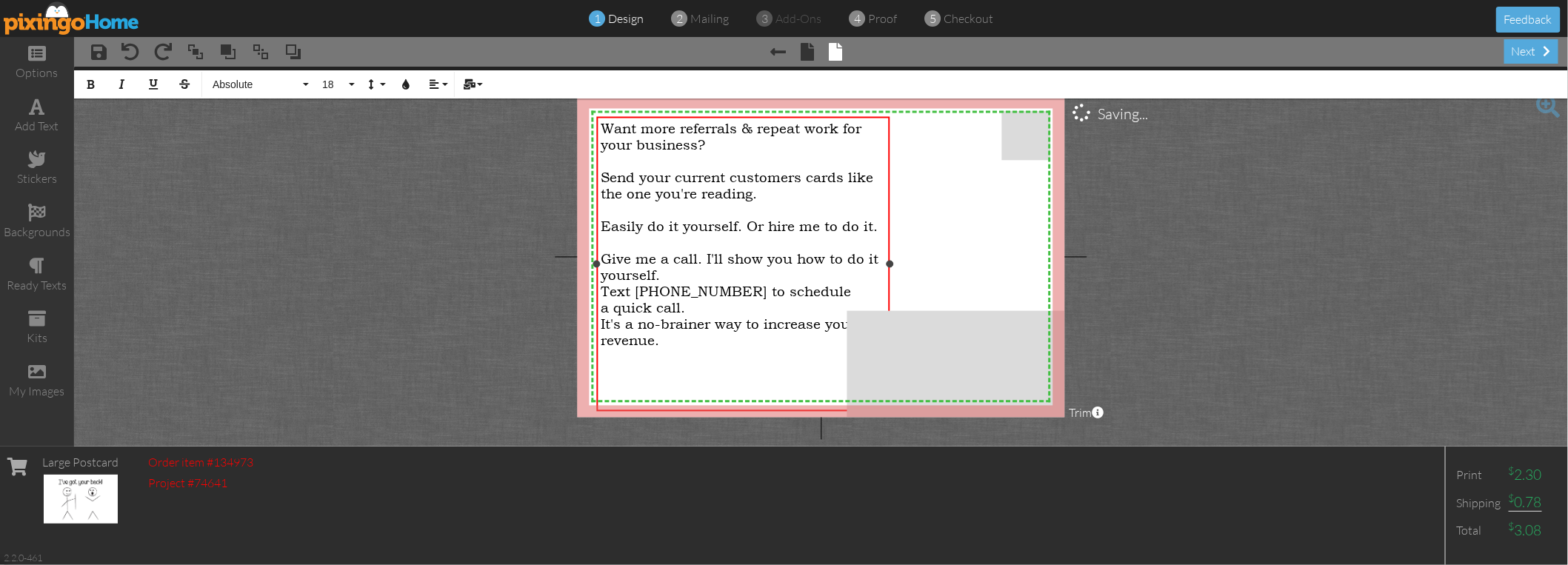
click at [684, 270] on div "Give me a call. I'll show you how to do it yourself." at bounding box center [743, 267] width 285 height 33
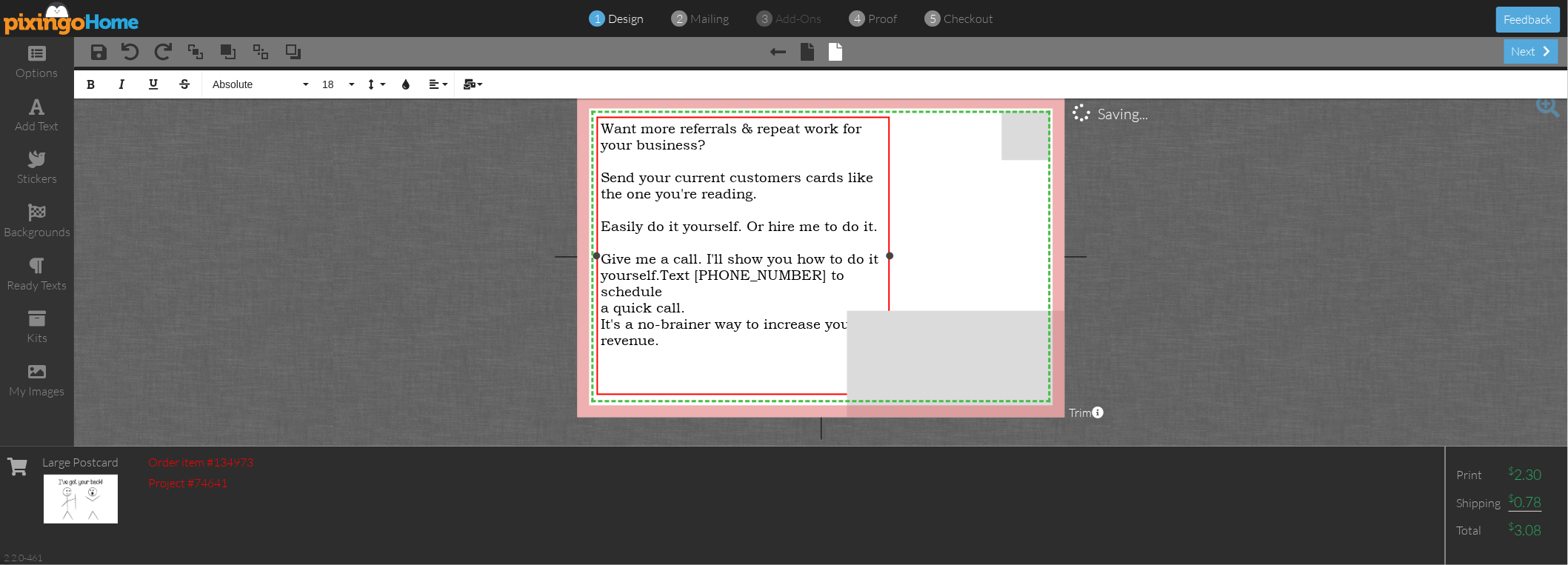
click at [685, 300] on div "a quick call." at bounding box center [743, 307] width 285 height 16
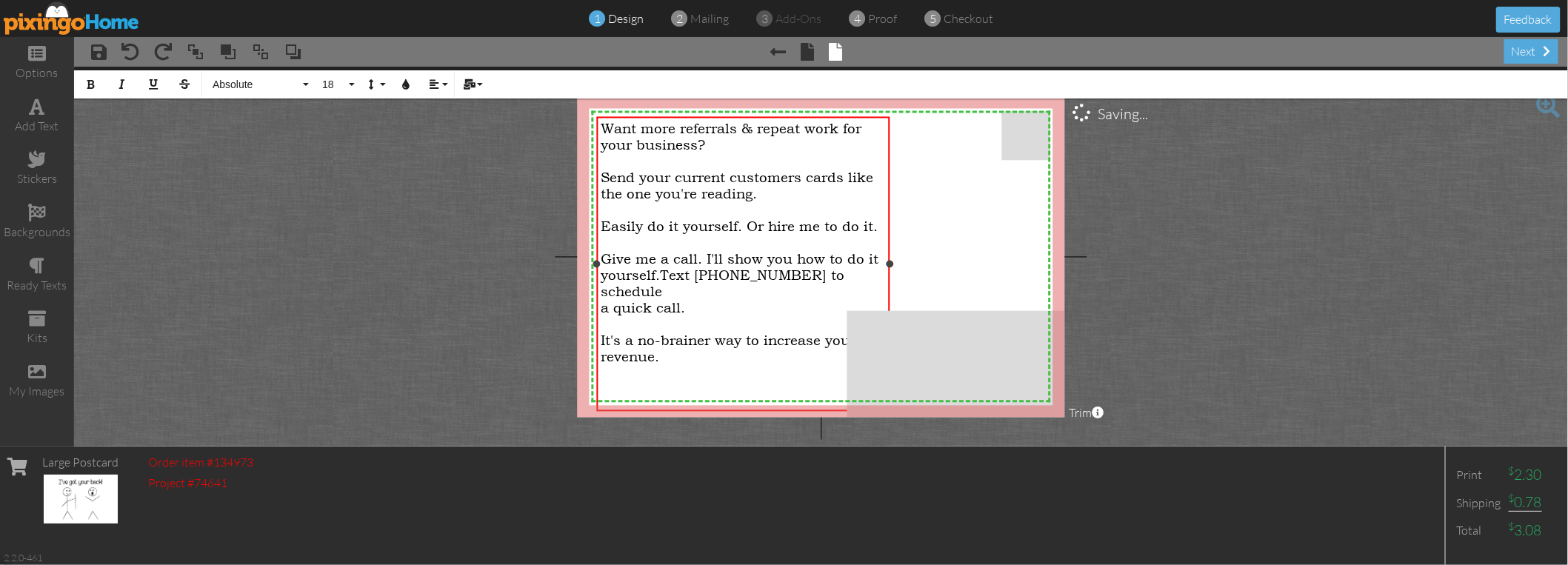
click at [759, 332] on span "It's a no-brainer way to increase your revenue." at bounding box center [728, 349] width 256 height 33
click at [771, 349] on div "increase your revenue." at bounding box center [743, 356] width 285 height 16
click at [509, 296] on project-studio-wrapper "X X X X X X X X X X X X X X X X X X X X X X X X X X X X X X X X X X X X X X X X…" at bounding box center [821, 257] width 1494 height 380
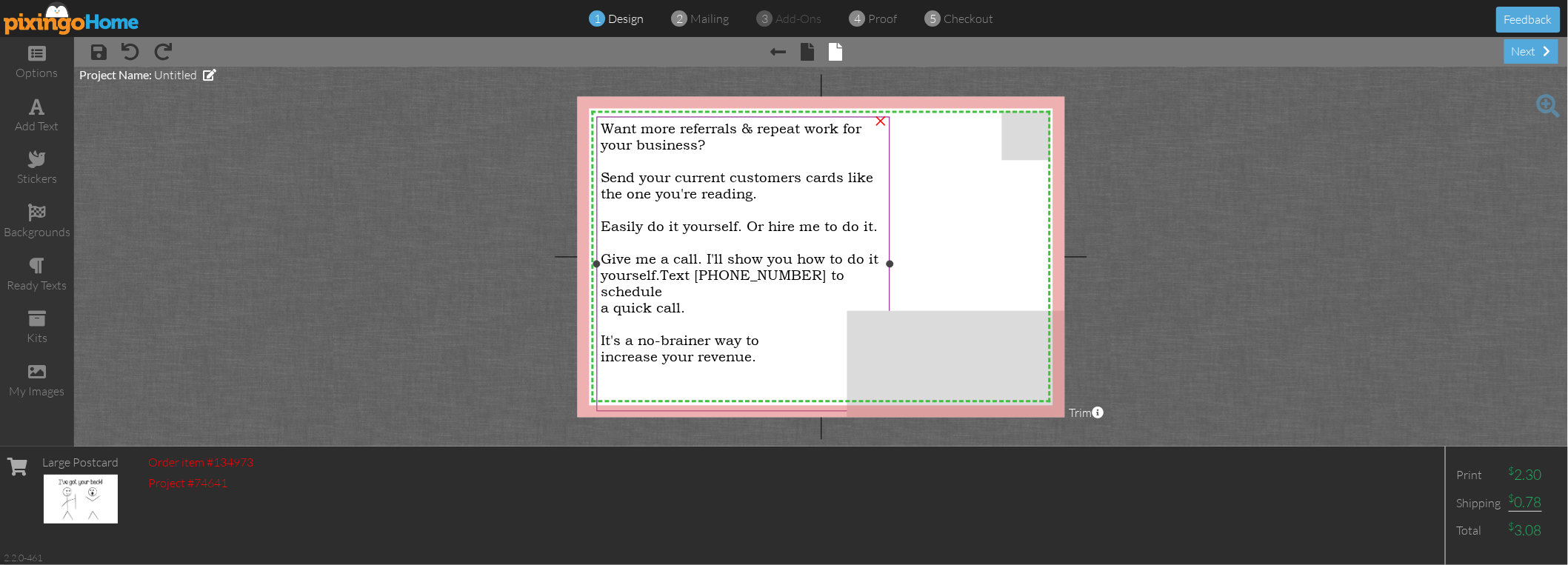
click at [646, 222] on span "Easily do it yourself. Or hire me to do it." at bounding box center [739, 226] width 277 height 16
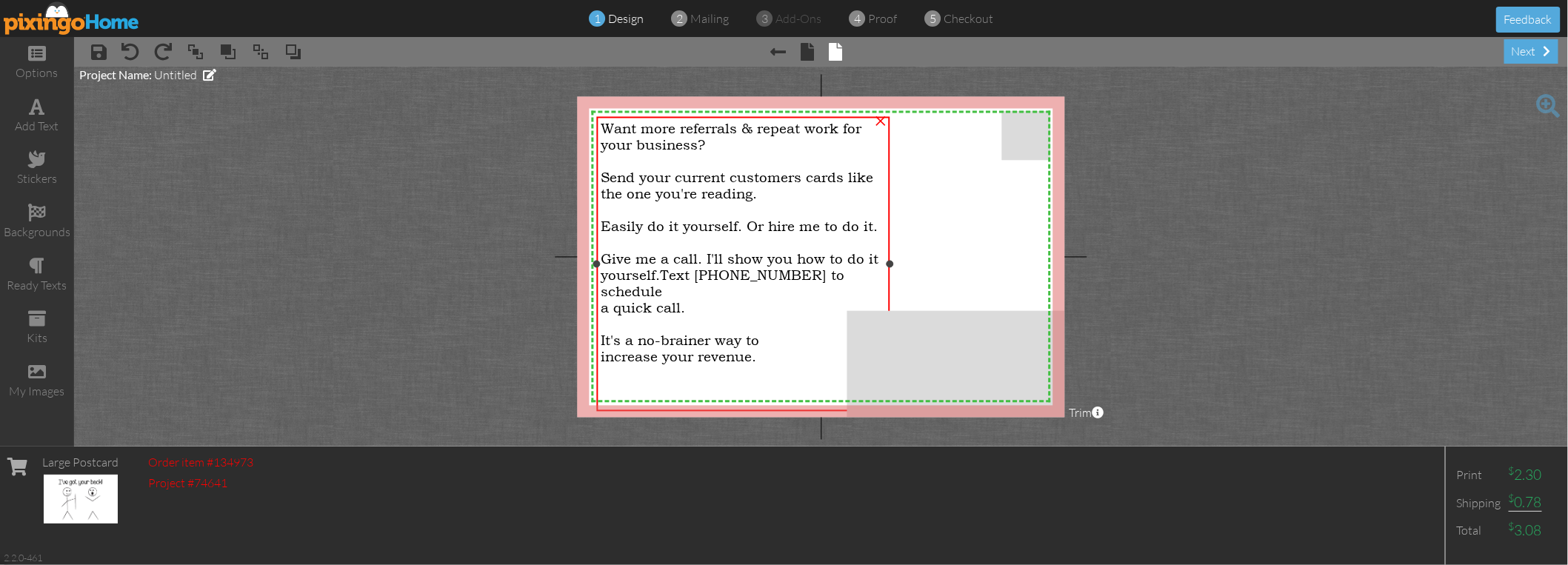
click at [640, 224] on span "Easily do it yourself. Or hire me to do it." at bounding box center [739, 226] width 277 height 16
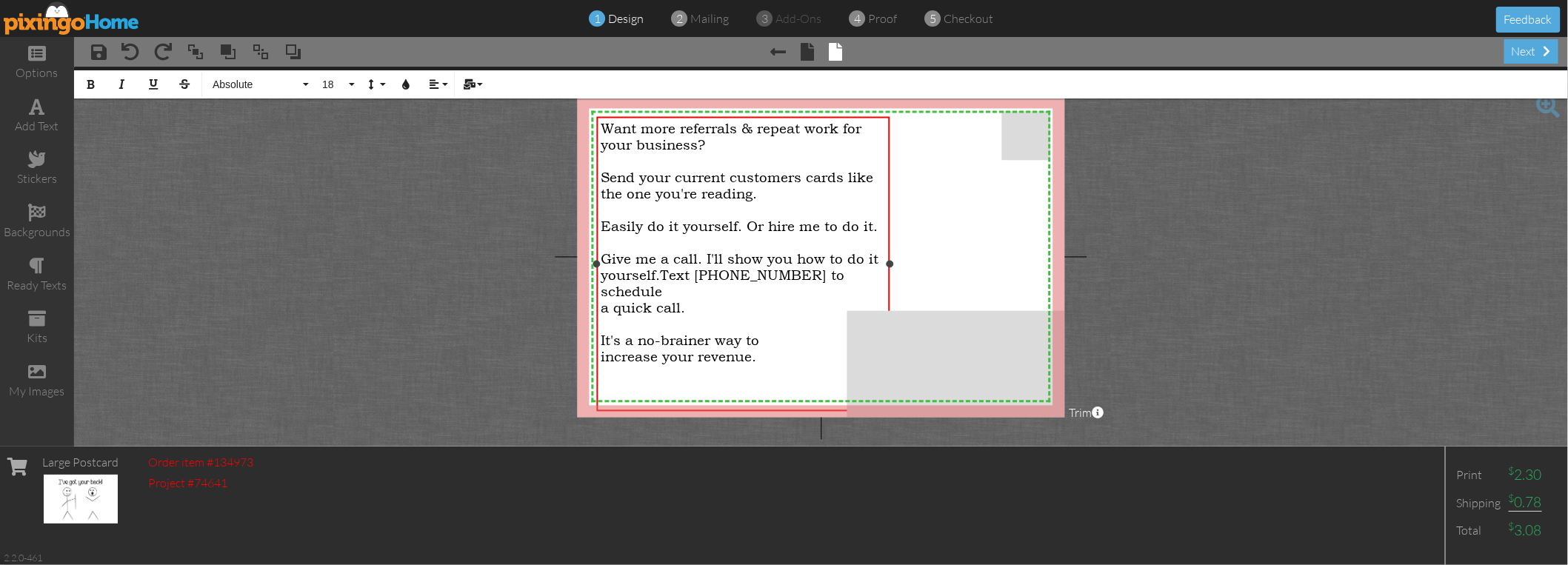
click at [655, 220] on span "Easily do it yourself. Or hire me to do it." at bounding box center [739, 226] width 277 height 16
click at [819, 231] on span "Easily do it yourself. Or hire me to do it." at bounding box center [739, 226] width 277 height 16
drag, startPoint x: 704, startPoint y: 256, endPoint x: 601, endPoint y: 260, distance: 103.1
click at [601, 260] on span "Give me a call. I'll show you how to do it yourself." at bounding box center [739, 267] width 278 height 33
click at [790, 253] on span "I'll show you how to do it yourself." at bounding box center [718, 259] width 236 height 16
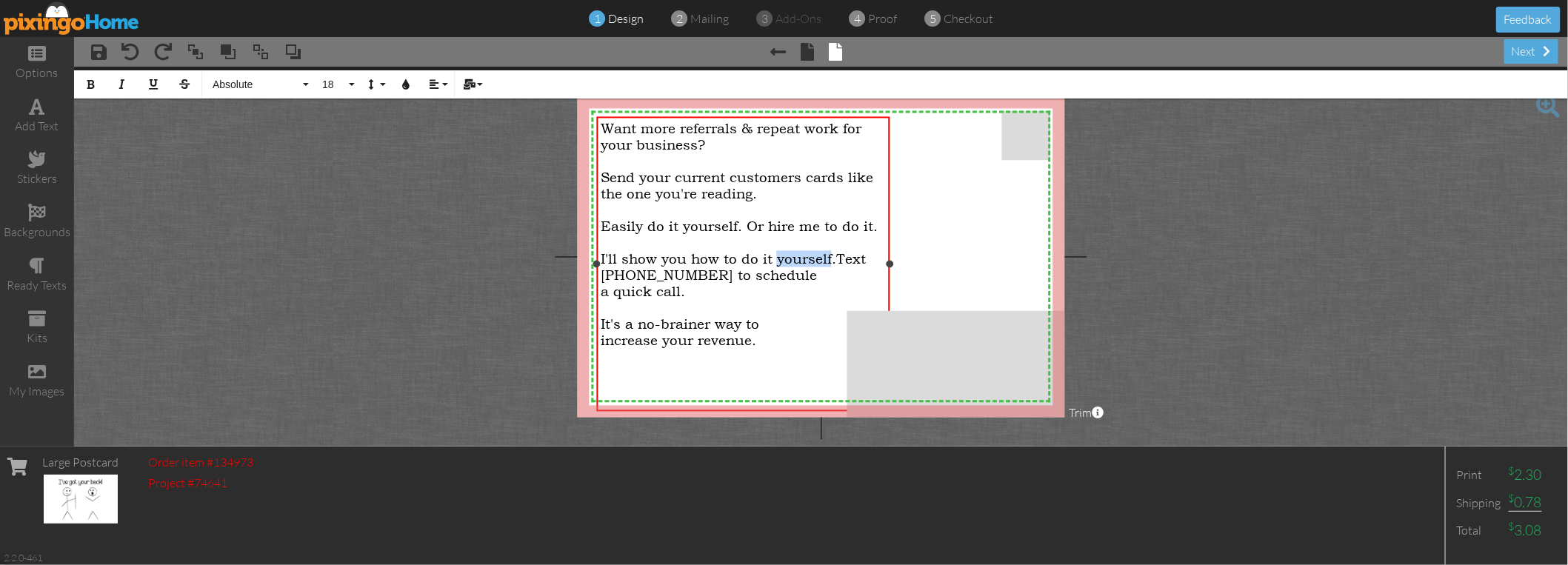
click at [790, 253] on span "I'll show you how to do it yourself." at bounding box center [718, 259] width 236 height 16
click at [784, 256] on span "I'll show you how to do it yourself." at bounding box center [718, 259] width 236 height 16
click at [779, 273] on span "Text [PHONE_NUMBER] to schedule" at bounding box center [733, 267] width 265 height 33
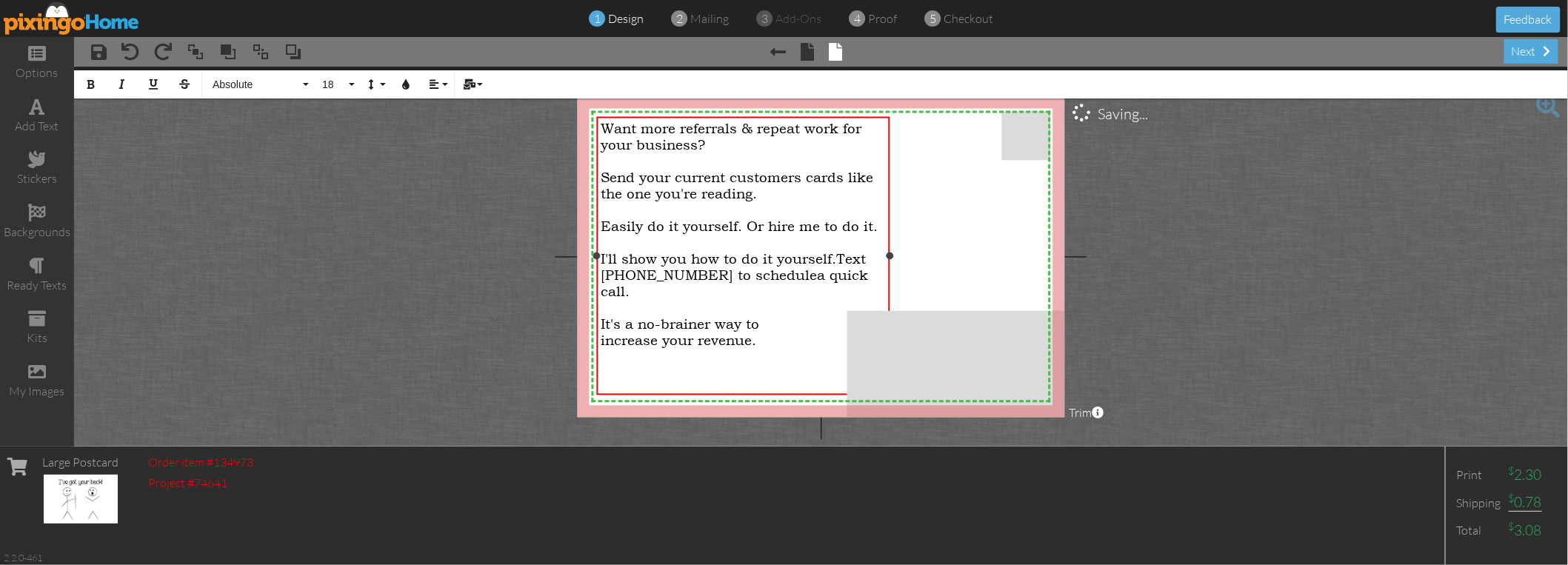
click at [691, 236] on div at bounding box center [743, 242] width 285 height 16
click at [794, 269] on span "a quick call." at bounding box center [734, 283] width 267 height 33
click at [794, 270] on span "a quick call." at bounding box center [734, 283] width 267 height 33
click at [803, 272] on span "a quick call." at bounding box center [734, 283] width 267 height 33
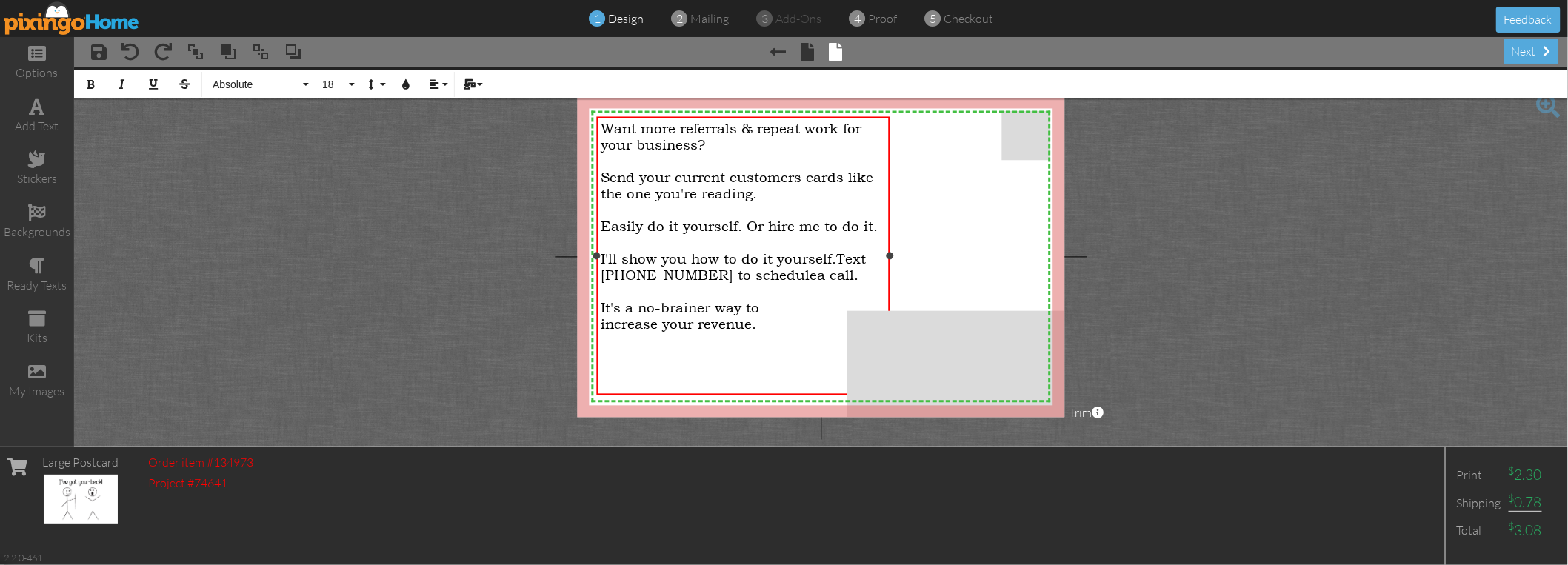
drag, startPoint x: 698, startPoint y: 324, endPoint x: 719, endPoint y: 309, distance: 25.8
click at [700, 322] on span "increase your revenue." at bounding box center [678, 324] width 155 height 16
click at [757, 322] on div "increase your revenue." at bounding box center [743, 324] width 285 height 16
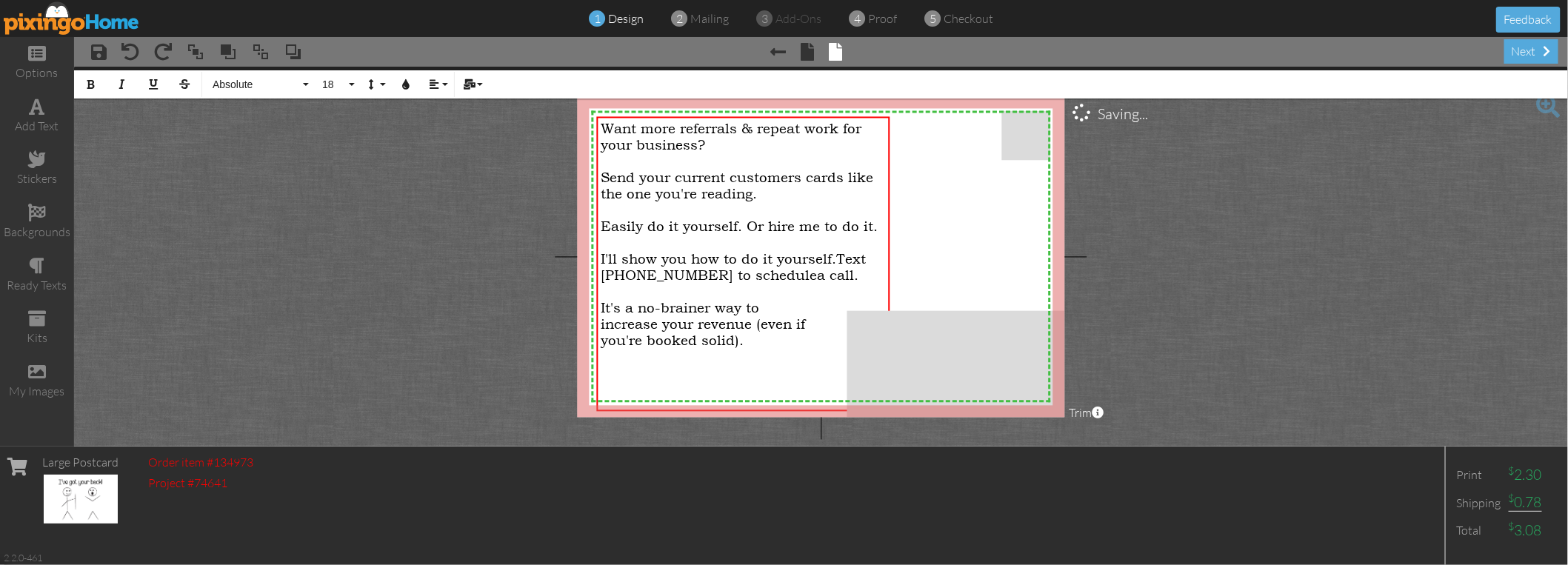
click at [404, 282] on project-studio-wrapper "X X X X X X X X X X X X X X X X X X X X X X X X X X X X X X X X X X X X X X X X…" at bounding box center [821, 257] width 1494 height 380
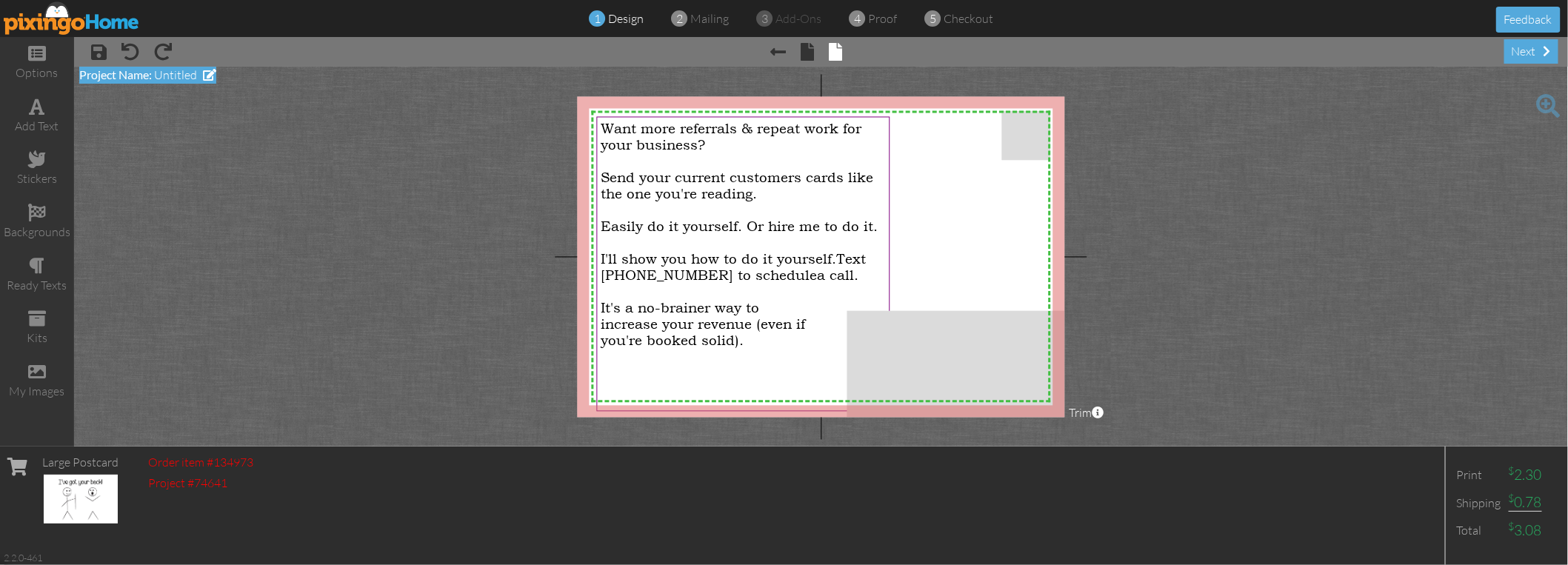
click at [188, 70] on span "Untitled" at bounding box center [175, 74] width 43 height 14
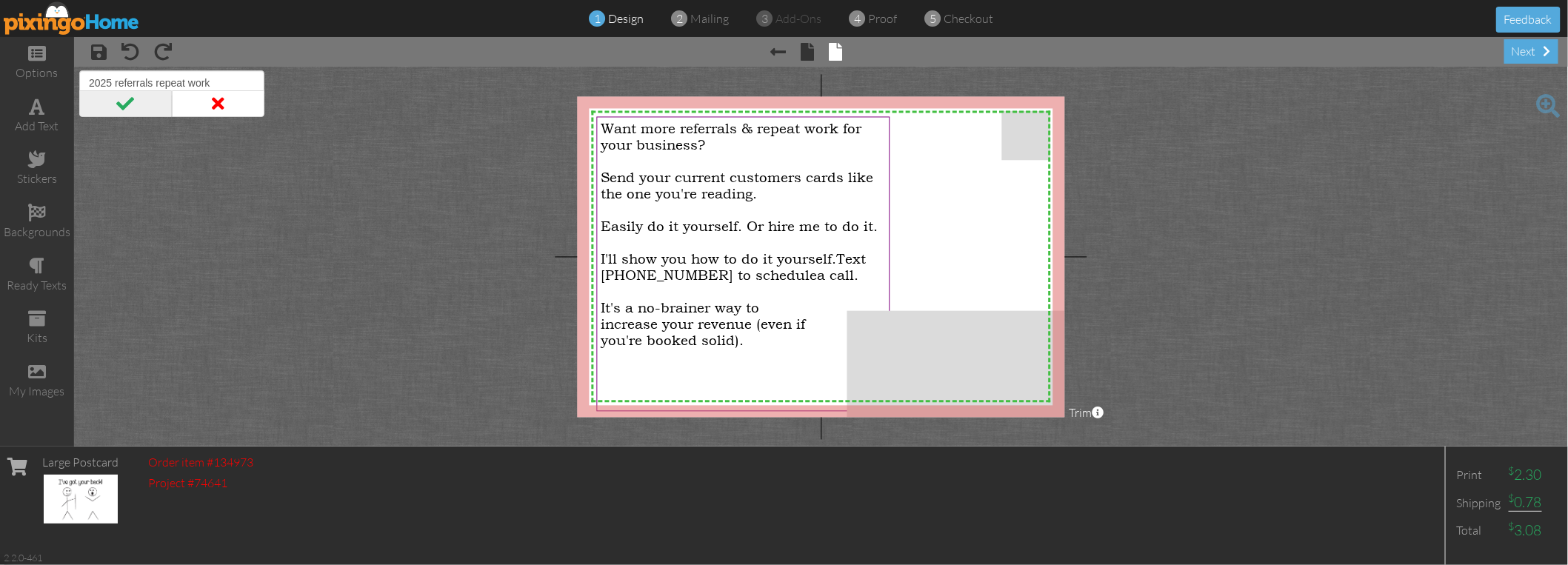
type input "2025 referrals repeat work"
click at [134, 104] on span at bounding box center [125, 103] width 93 height 27
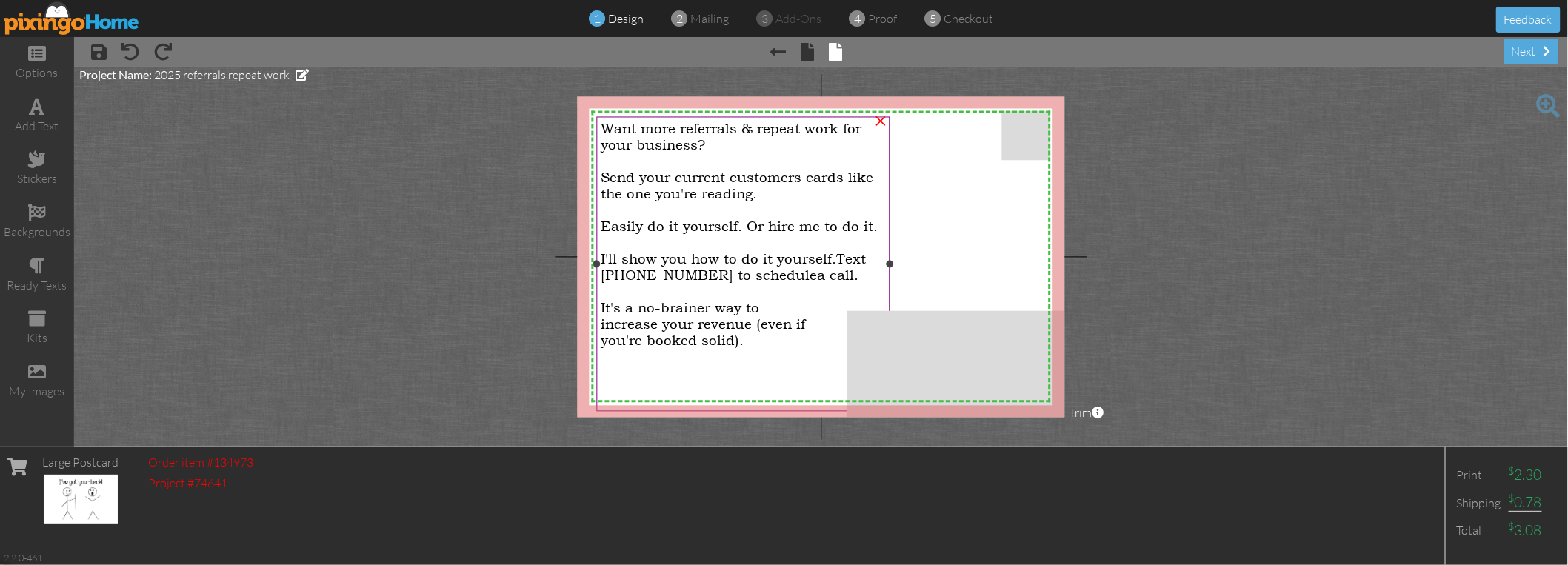
click at [856, 229] on span "Easily do it yourself. Or hire me to do it." at bounding box center [739, 226] width 277 height 16
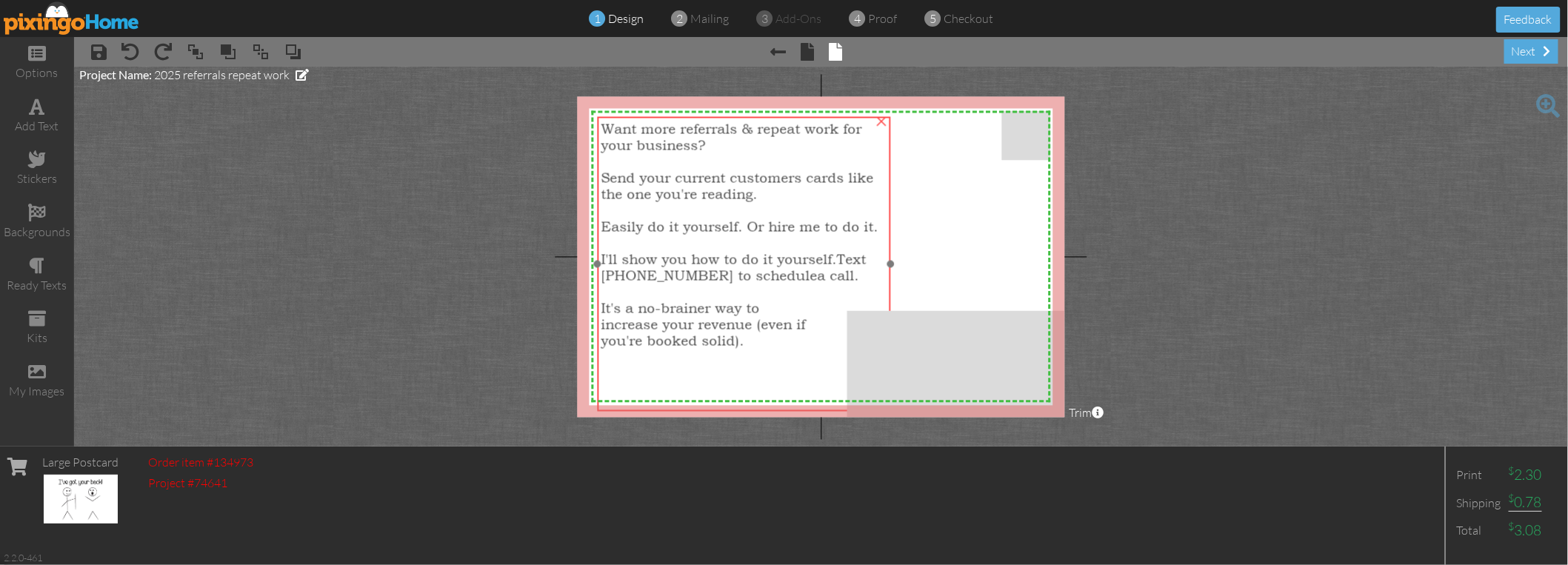
click at [858, 229] on span "Easily do it yourself. Or hire me to do it." at bounding box center [739, 226] width 277 height 16
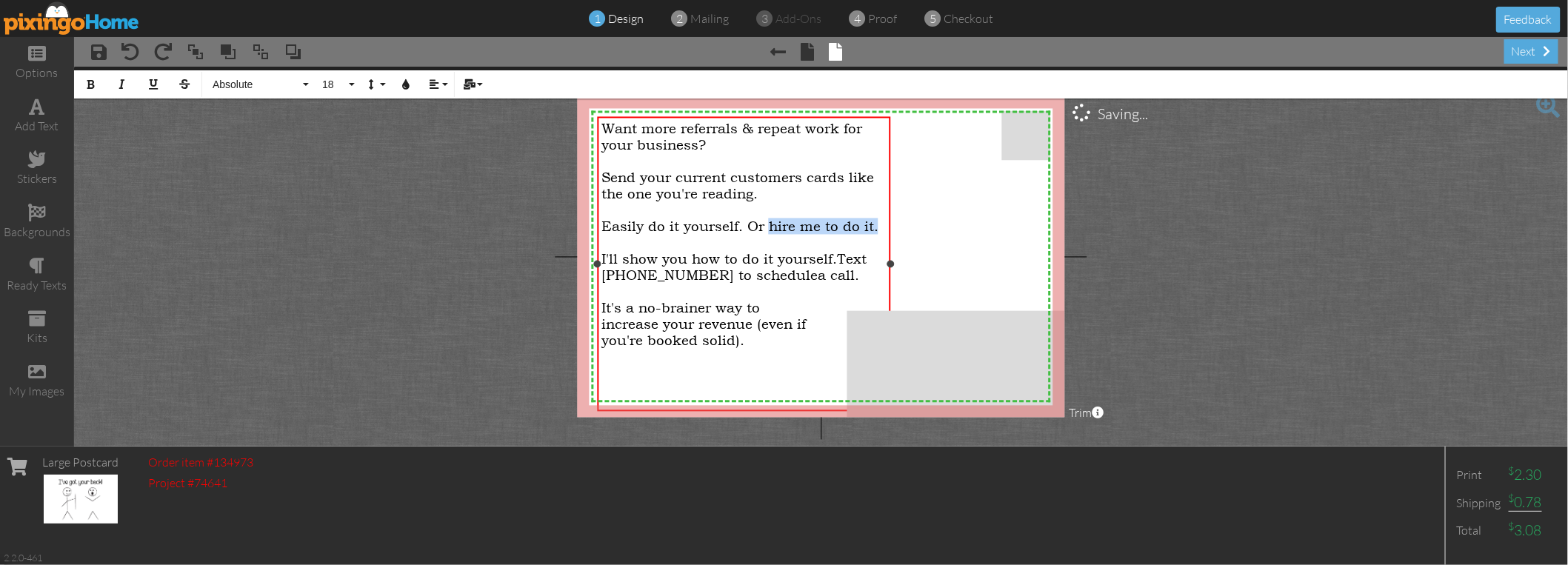
drag, startPoint x: 877, startPoint y: 229, endPoint x: 765, endPoint y: 225, distance: 112.1
click at [765, 225] on div "Easily do it yourself. Or hire me to do it." at bounding box center [744, 226] width 285 height 16
drag, startPoint x: 692, startPoint y: 257, endPoint x: 602, endPoint y: 257, distance: 90.0
click at [602, 257] on span "I'll show you how to do it yourself." at bounding box center [719, 259] width 236 height 16
click at [811, 270] on div "Find out how to do it yourself. Text [PHONE_NUMBER] to schedule a call." at bounding box center [744, 267] width 285 height 33
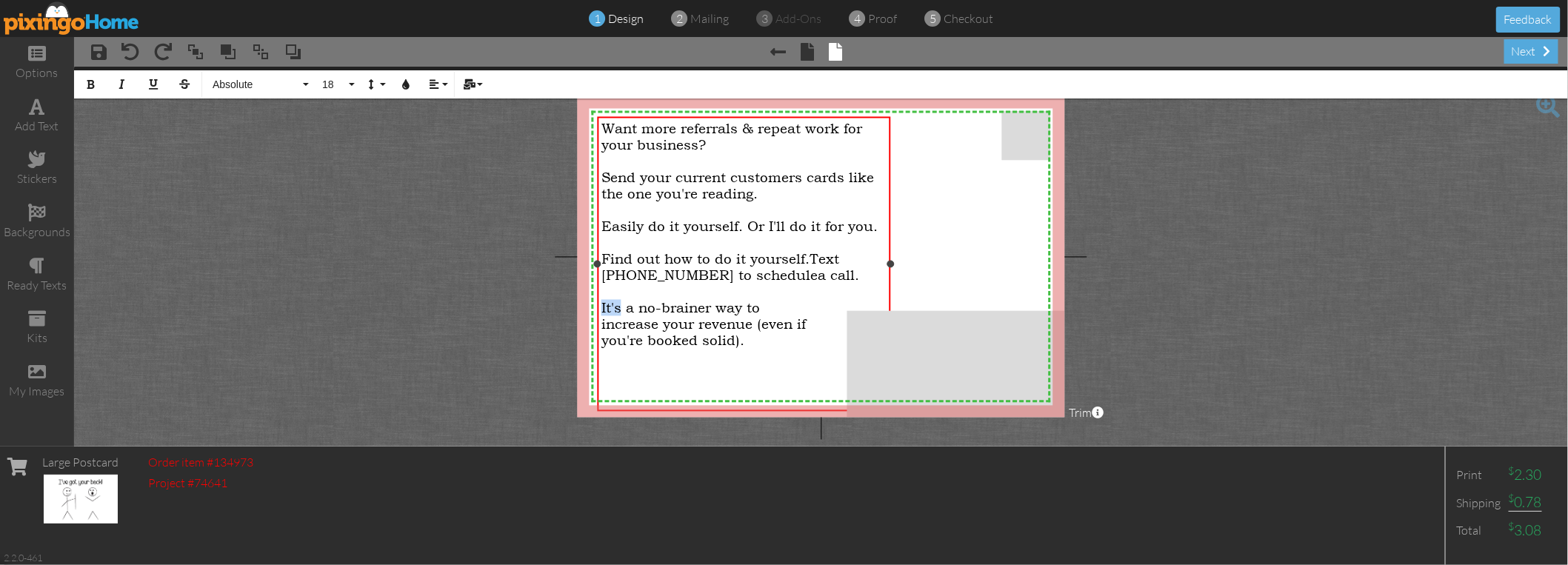
drag, startPoint x: 624, startPoint y: 309, endPoint x: 600, endPoint y: 311, distance: 24.1
click at [600, 311] on div "Want more referrals & repeat work for your business? Send your current customer…" at bounding box center [744, 266] width 293 height 301
click at [668, 254] on span "Find out how to do it yourself." at bounding box center [705, 259] width 208 height 16
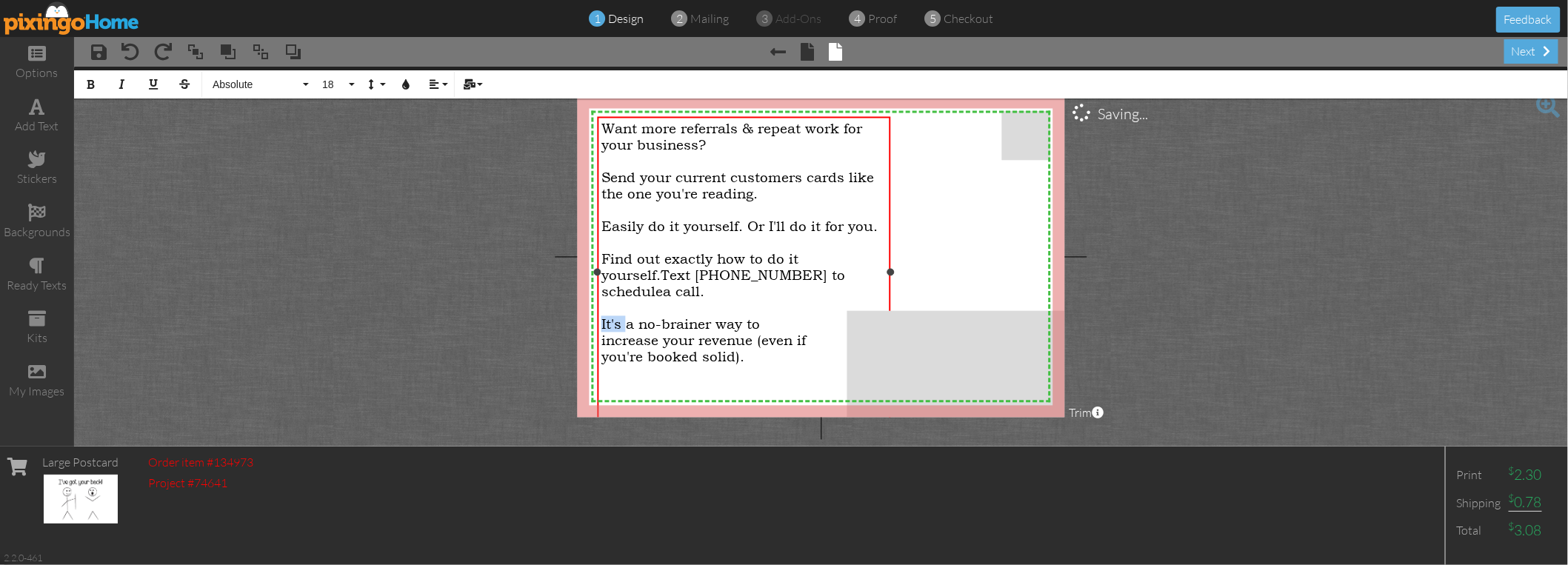
drag, startPoint x: 627, startPoint y: 318, endPoint x: 602, endPoint y: 321, distance: 25.2
click at [602, 321] on span "It's a no-brainer way to" at bounding box center [681, 324] width 159 height 16
click at [641, 224] on span "Easily do it yourself. Or I'll do it for you." at bounding box center [739, 226] width 277 height 16
click at [649, 227] on span "Easily do it yourself. Or I'll do it for you." at bounding box center [739, 226] width 277 height 16
click at [734, 259] on span "Find out exactly how to do it yourself." at bounding box center [700, 267] width 197 height 33
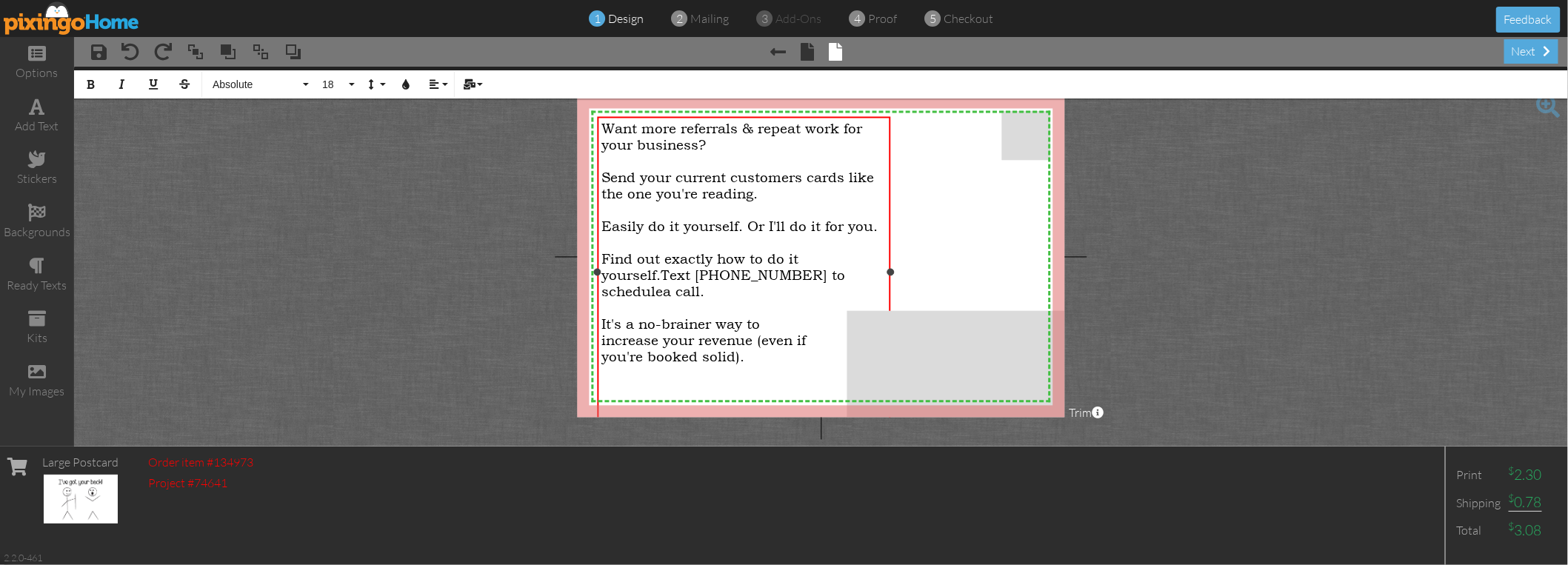
click at [700, 335] on span "increase your revenue (even if" at bounding box center [703, 340] width 204 height 16
click at [651, 351] on span "you're booked solid)." at bounding box center [672, 356] width 143 height 16
click at [518, 319] on project-studio-wrapper "X X X X X X X X X X X X X X X X X X X X X X X X X X X X X X X X X X X X X X X X…" at bounding box center [821, 257] width 1494 height 380
